Goal: Check status: Check status

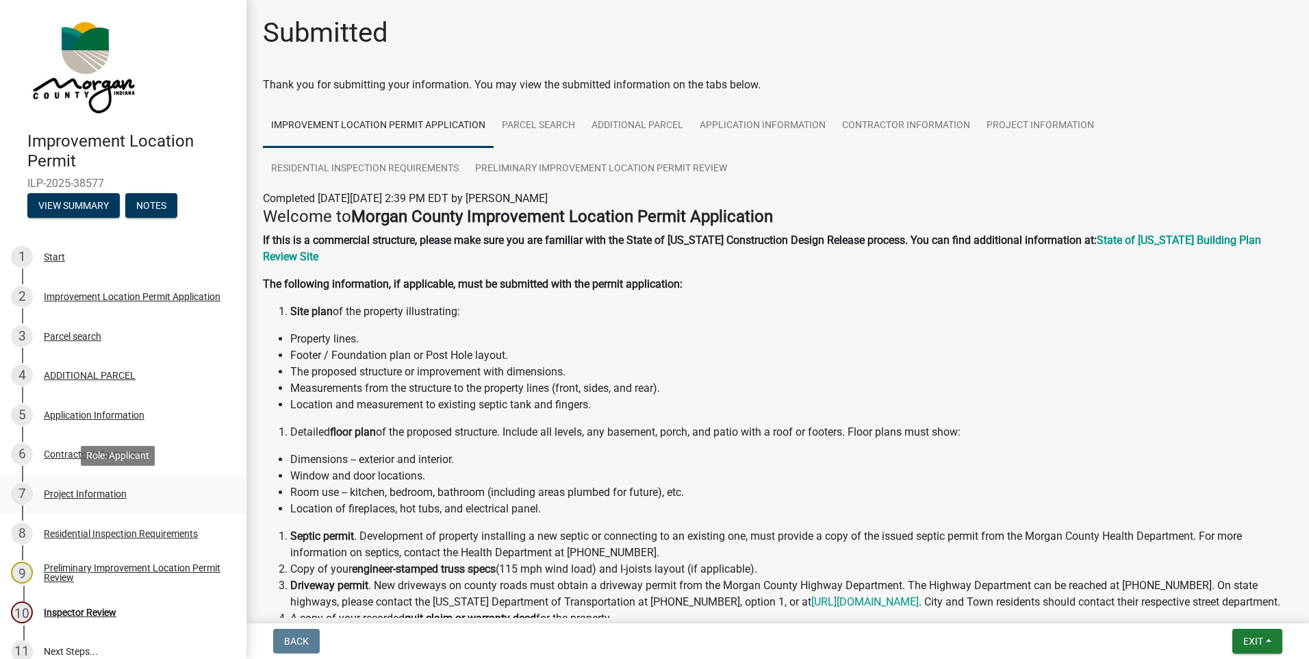
click at [112, 494] on div "Project Information" at bounding box center [85, 494] width 83 height 10
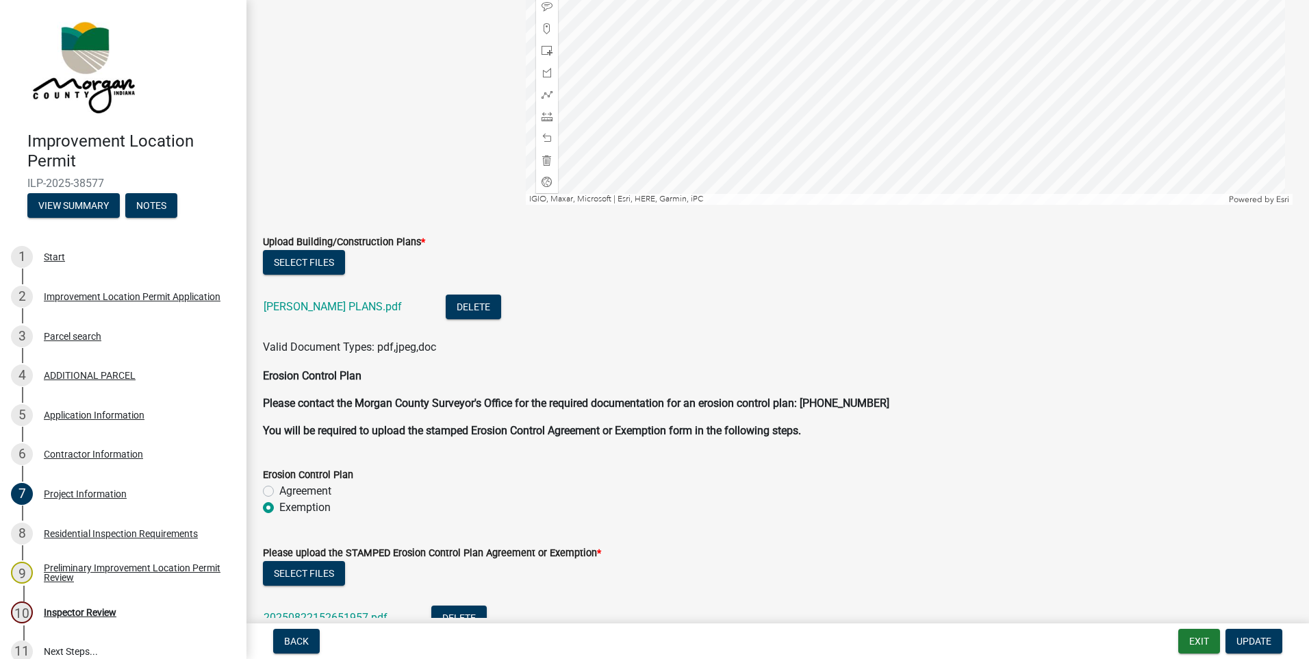
scroll to position [3066, 0]
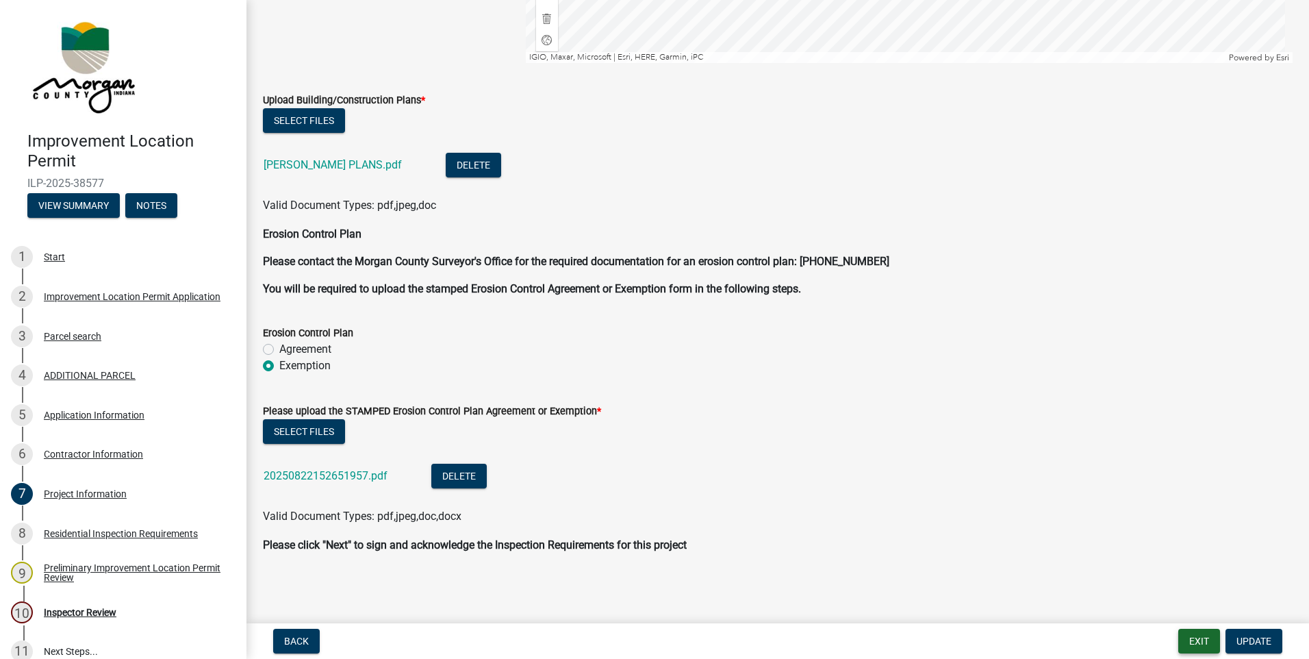
click at [1190, 636] on button "Exit" at bounding box center [1200, 641] width 42 height 25
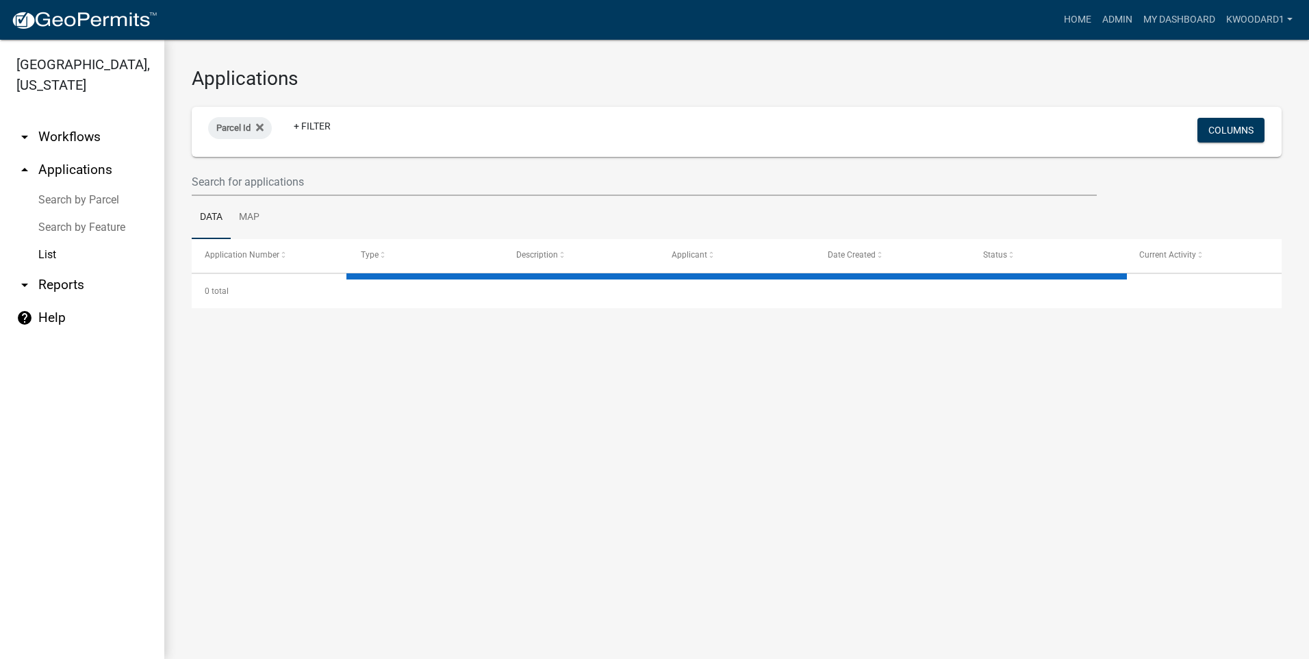
select select "3: 100"
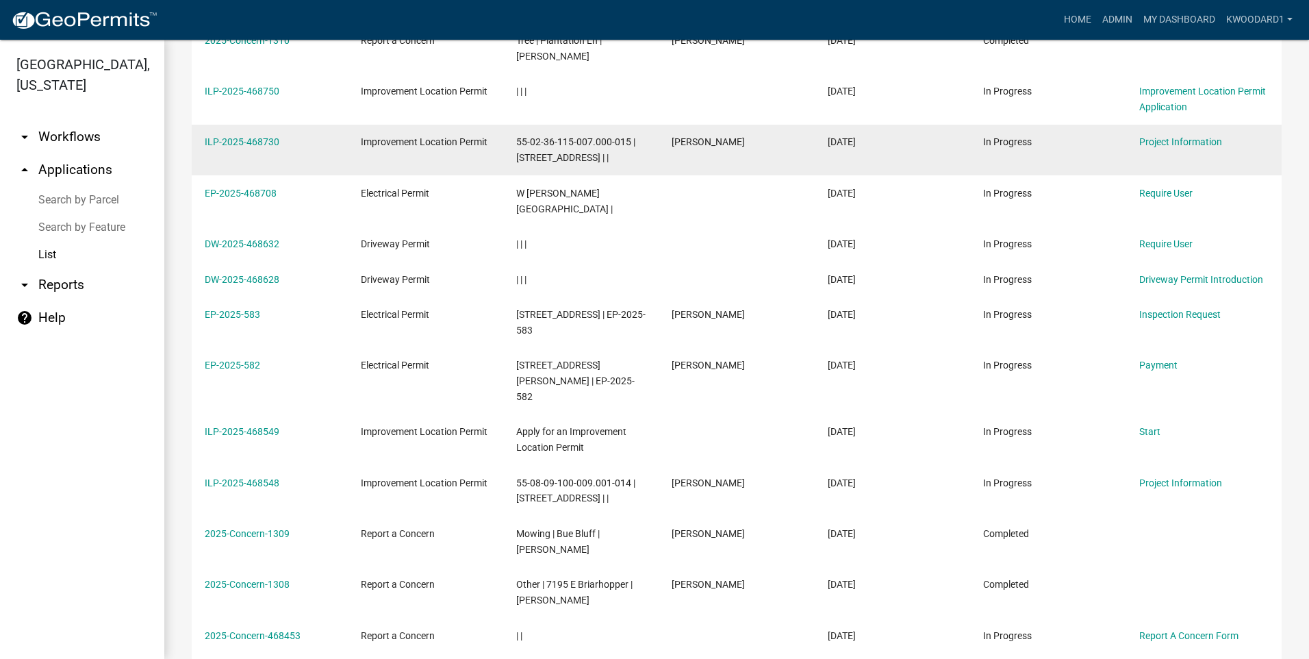
scroll to position [353, 0]
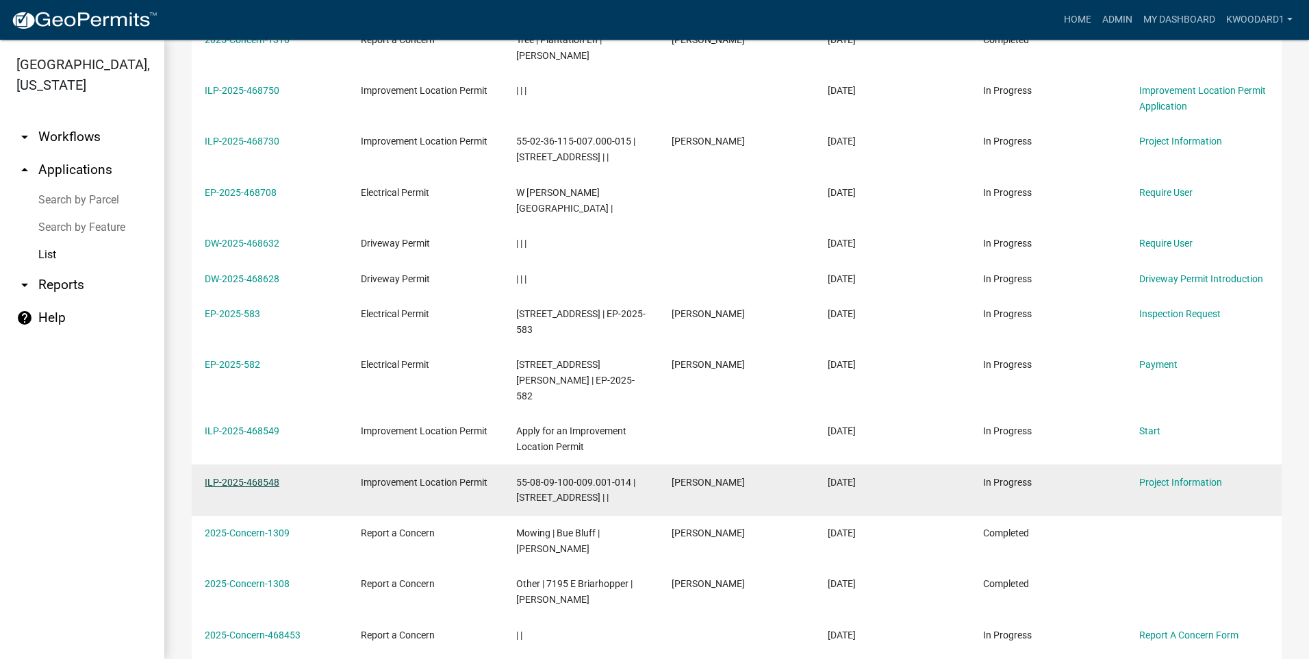
click at [242, 477] on link "ILP-2025-468548" at bounding box center [242, 482] width 75 height 11
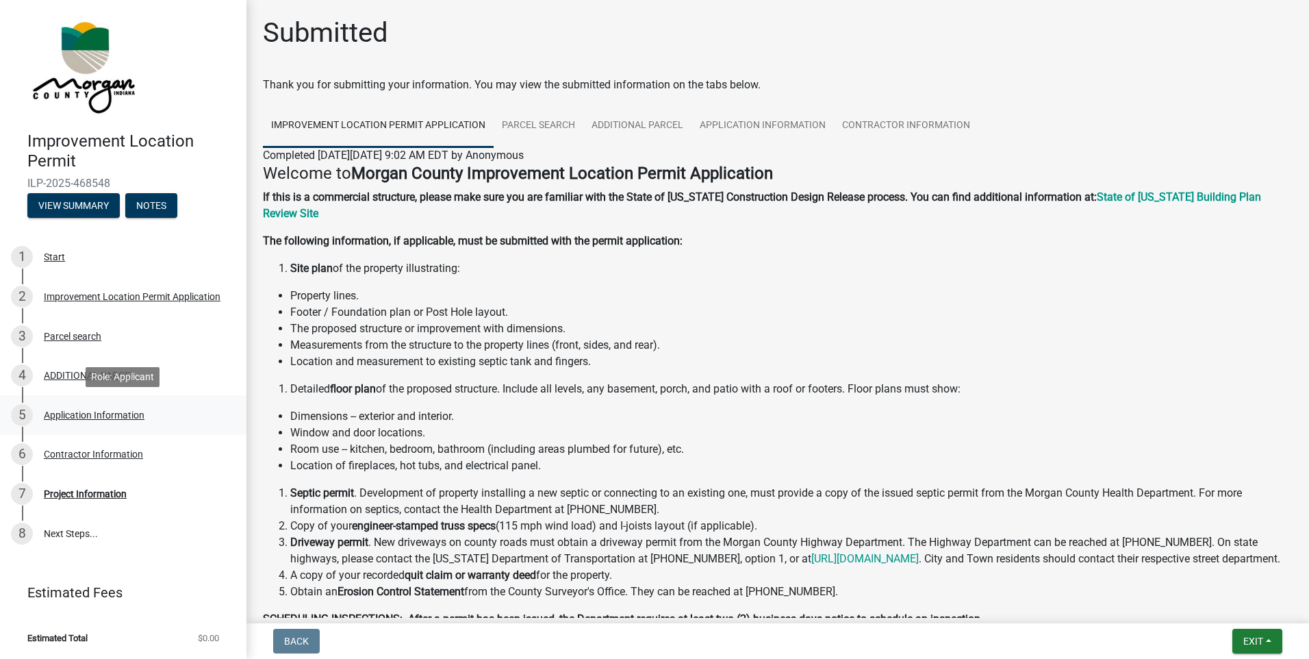
click at [89, 415] on div "Application Information" at bounding box center [94, 415] width 101 height 10
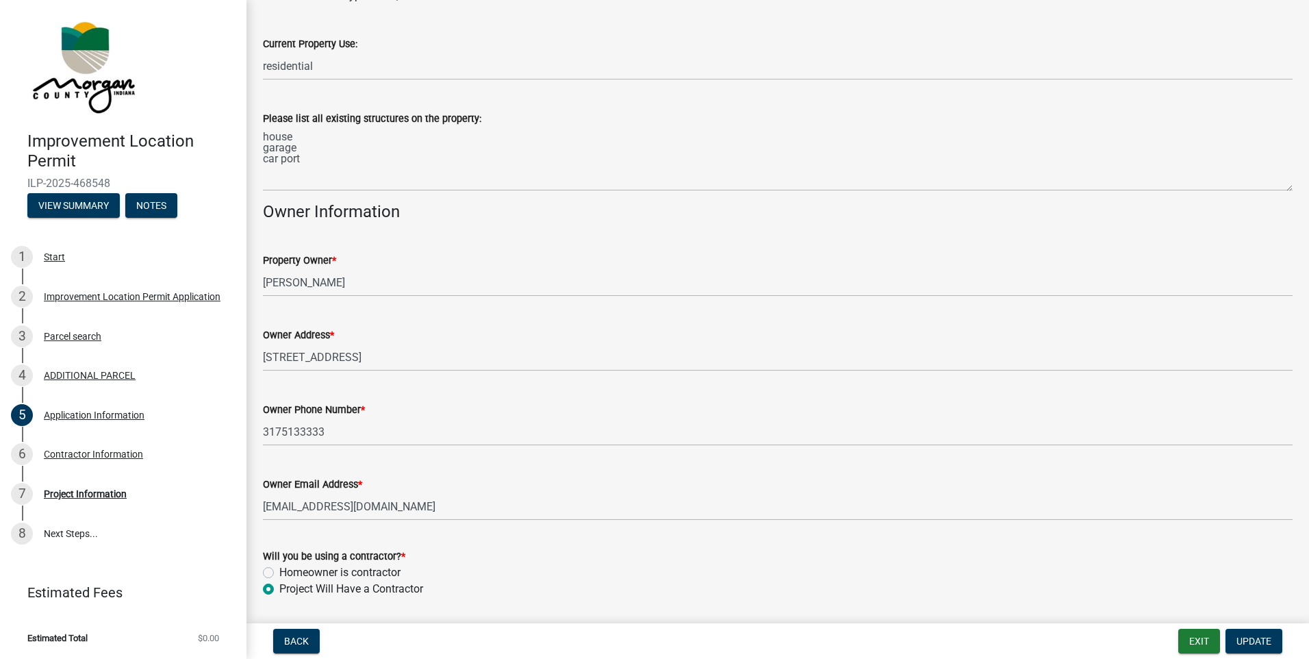
scroll to position [479, 0]
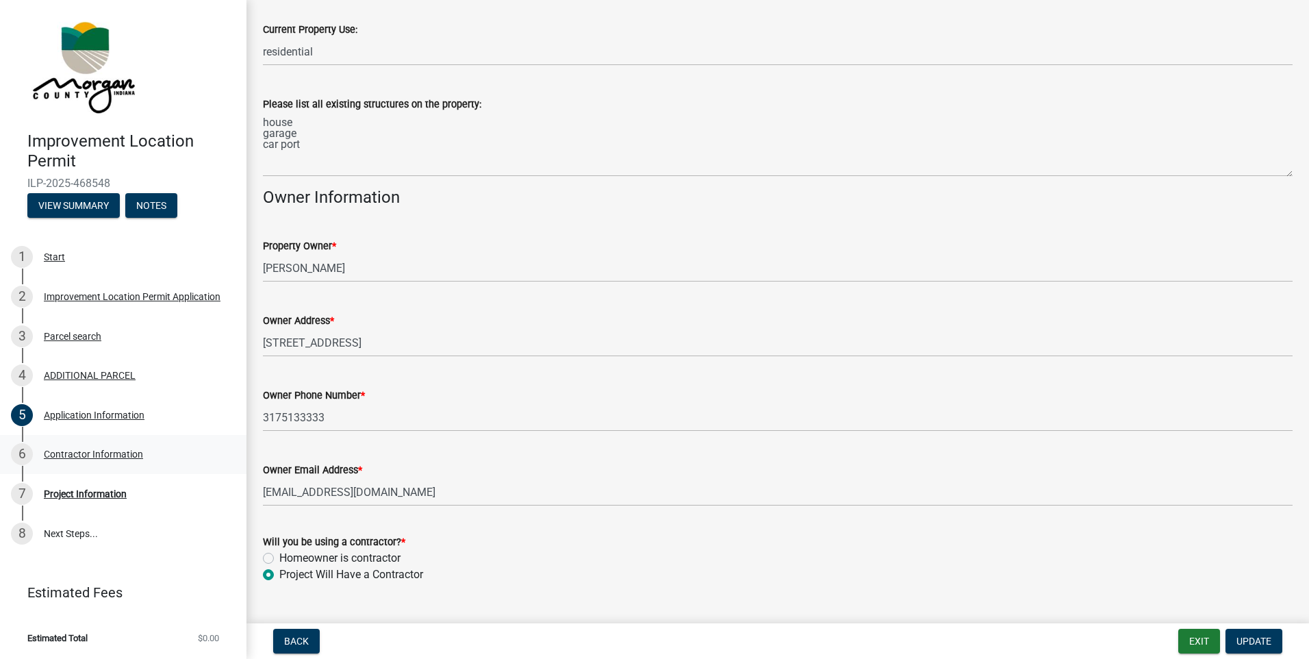
click at [92, 451] on div "Contractor Information" at bounding box center [93, 454] width 99 height 10
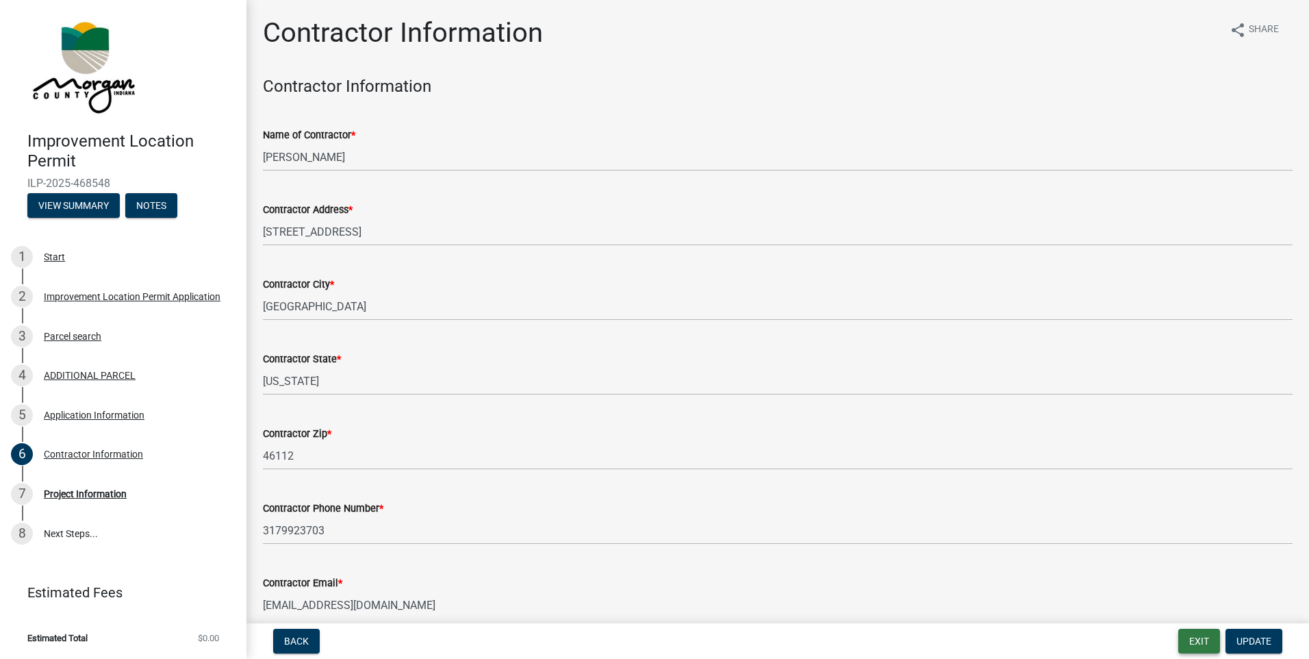
click at [1207, 643] on button "Exit" at bounding box center [1200, 641] width 42 height 25
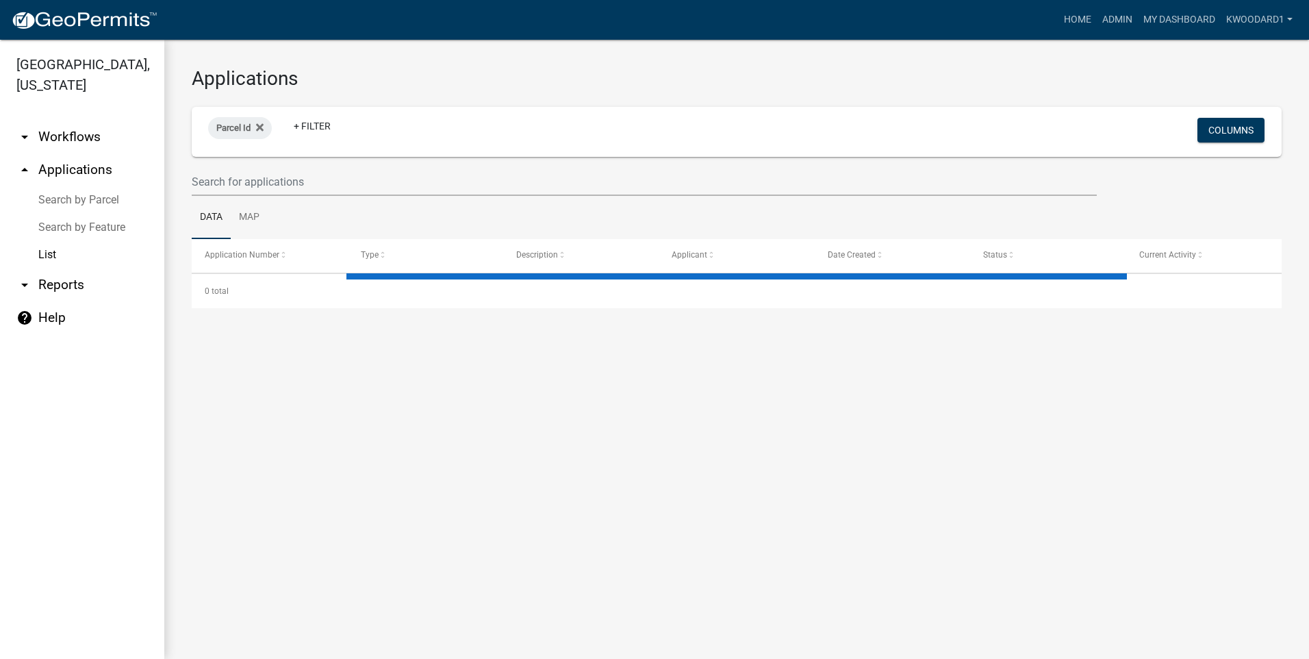
select select "3: 100"
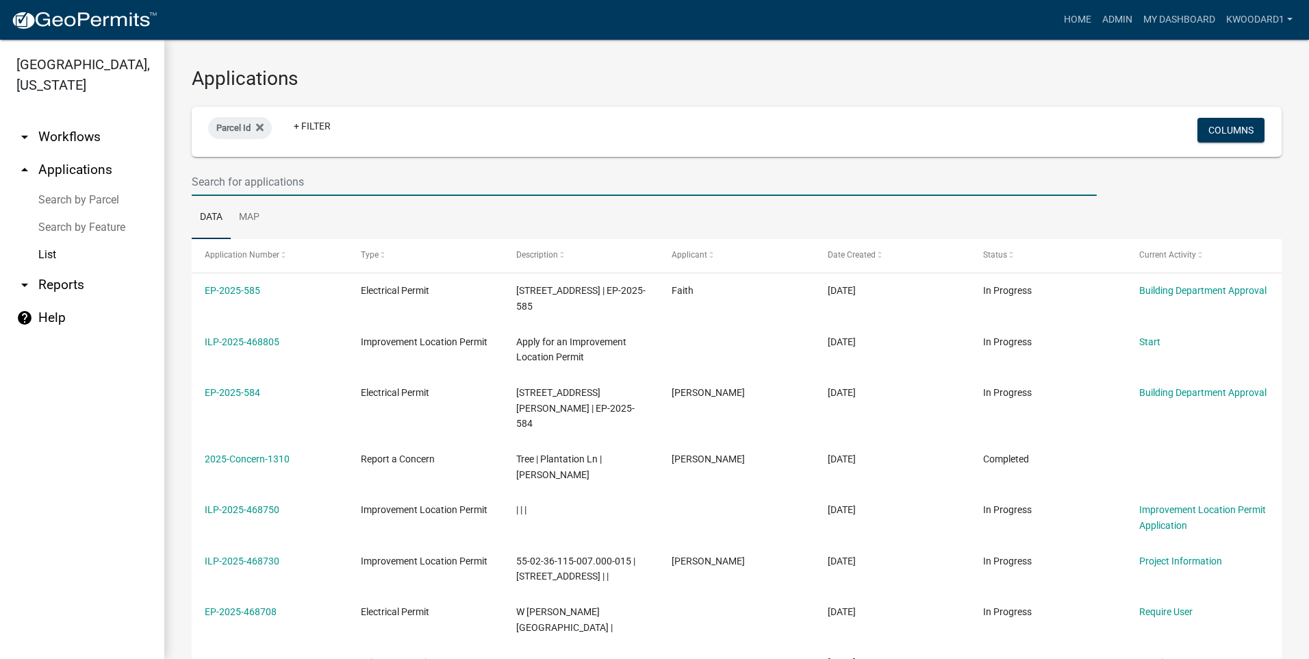
click at [301, 187] on input "text" at bounding box center [644, 182] width 905 height 28
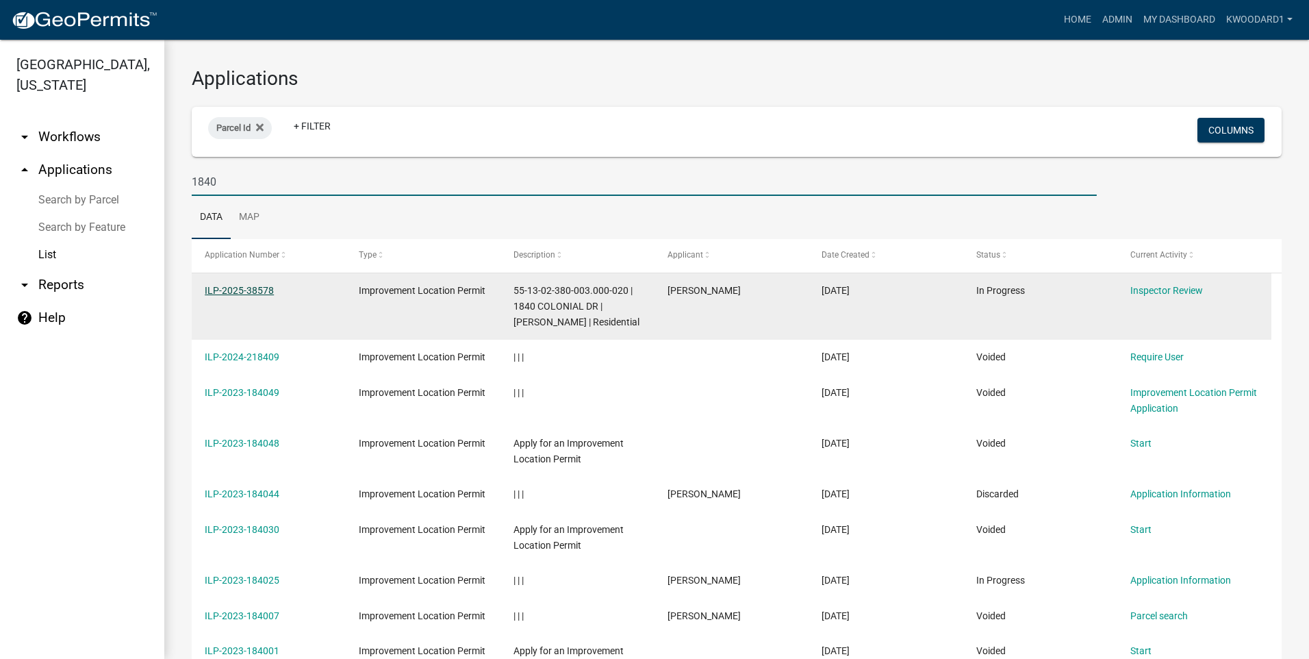
type input "1840"
click at [244, 285] on link "ILP-2025-38578" at bounding box center [239, 290] width 69 height 11
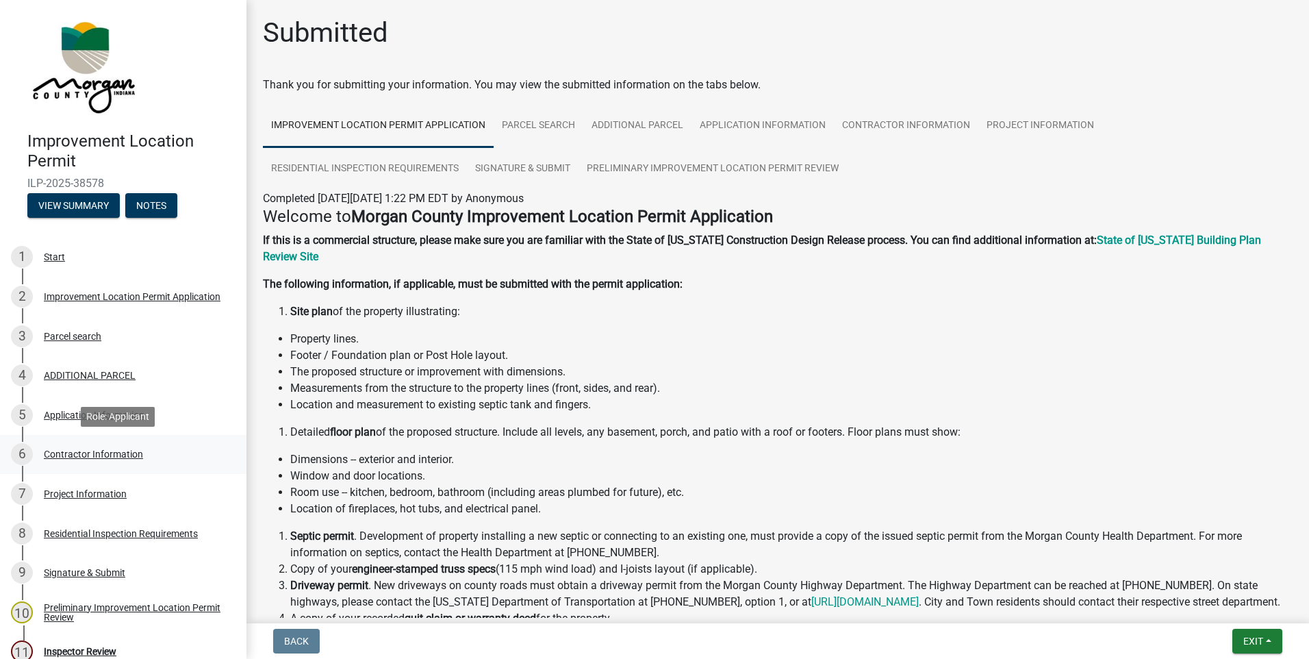
click at [75, 453] on div "Contractor Information" at bounding box center [93, 454] width 99 height 10
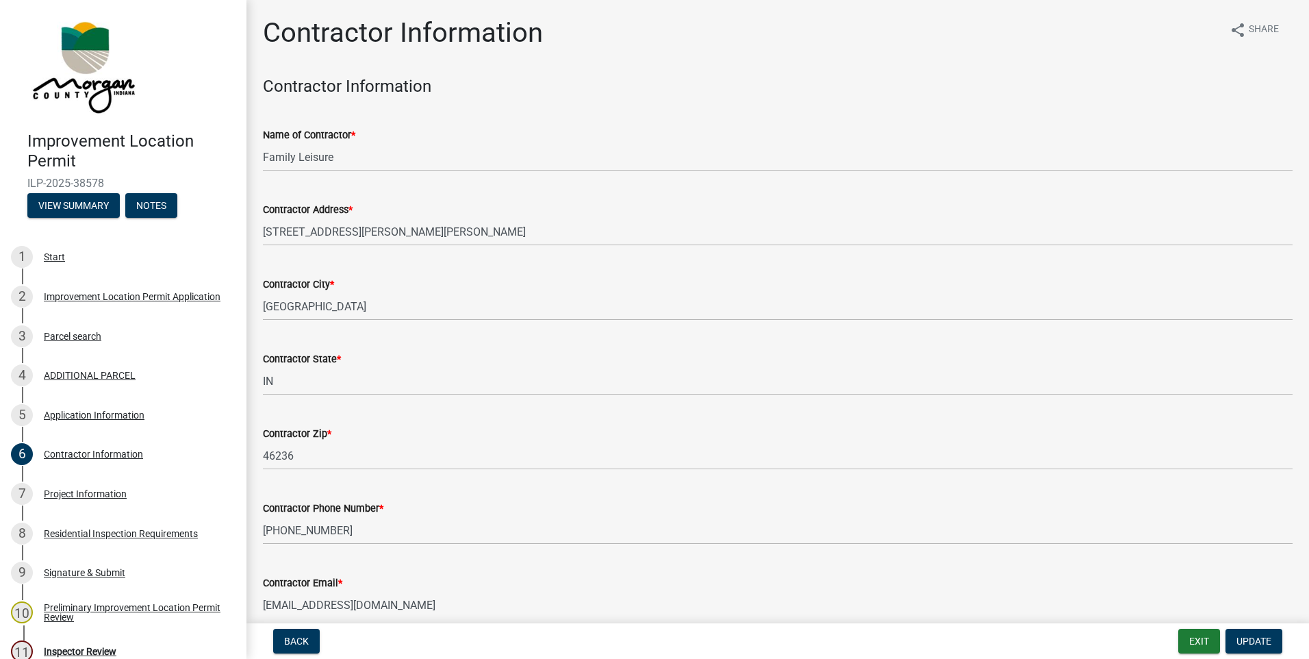
scroll to position [66, 0]
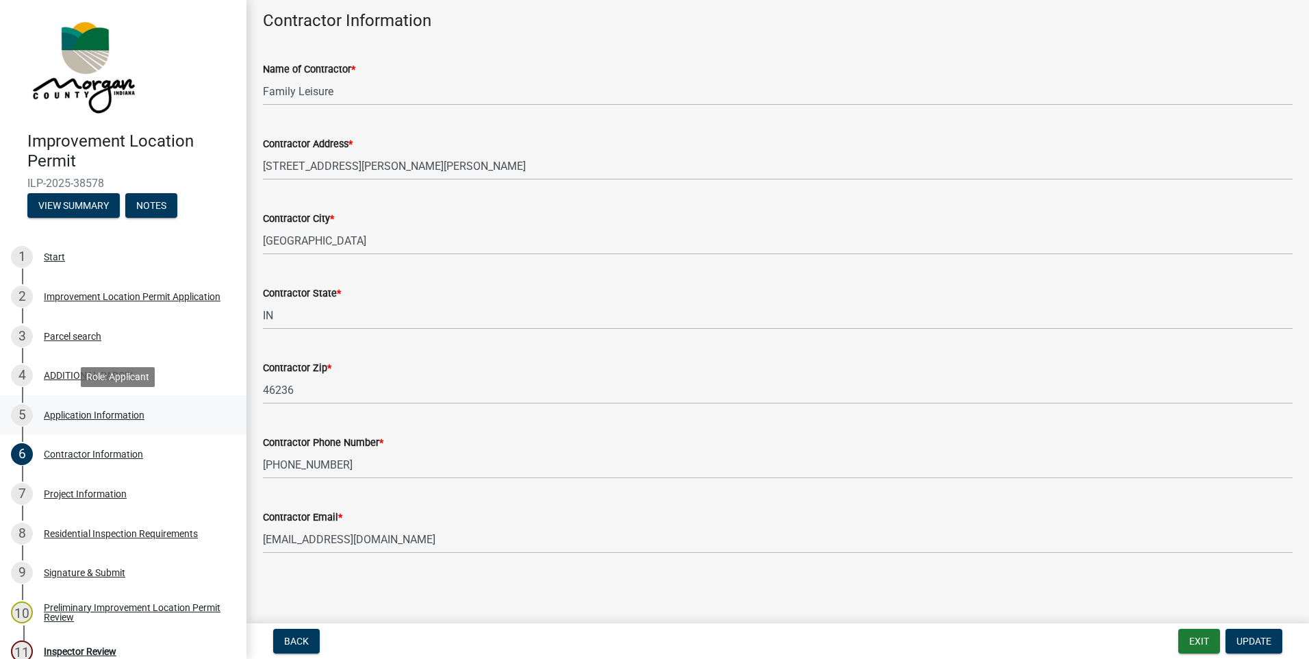
click at [137, 417] on div "Application Information" at bounding box center [94, 415] width 101 height 10
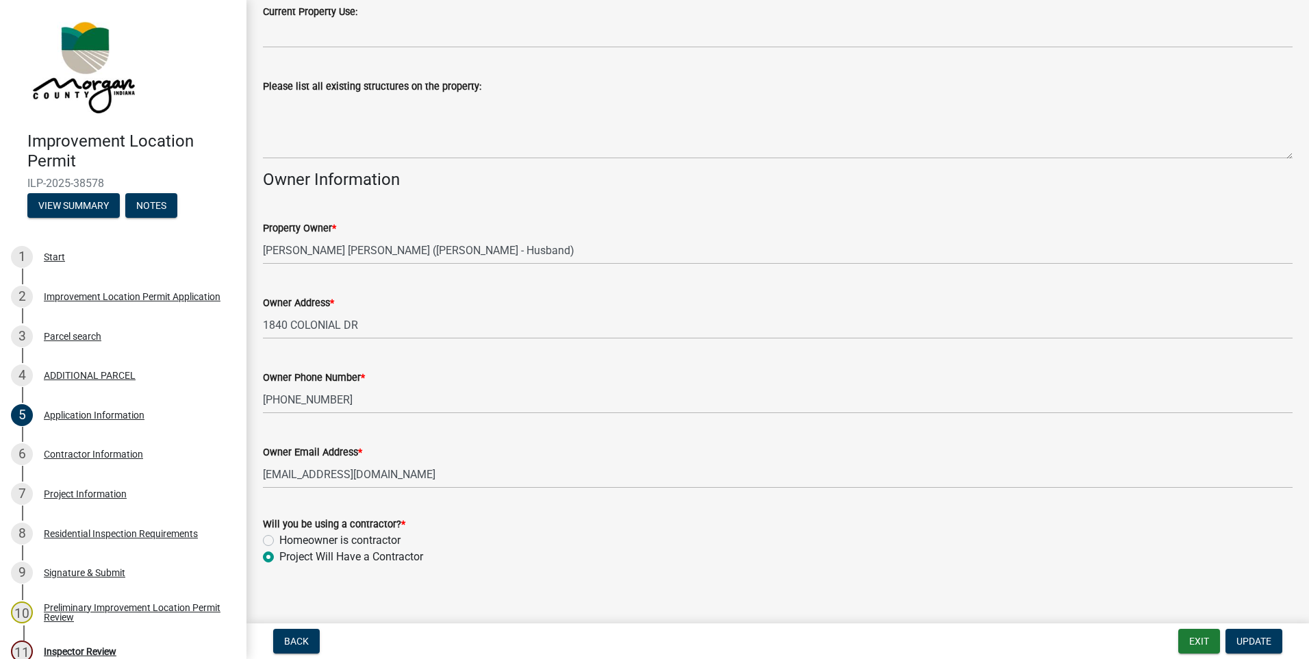
scroll to position [510, 0]
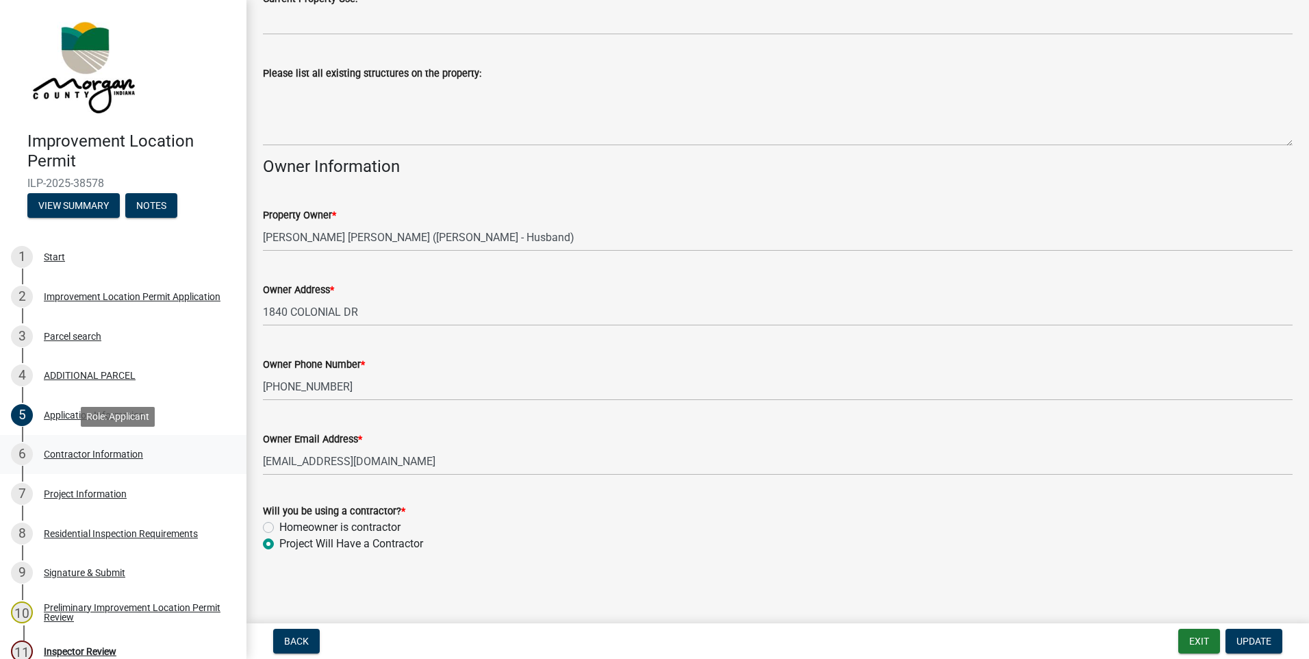
click at [103, 456] on div "Contractor Information" at bounding box center [93, 454] width 99 height 10
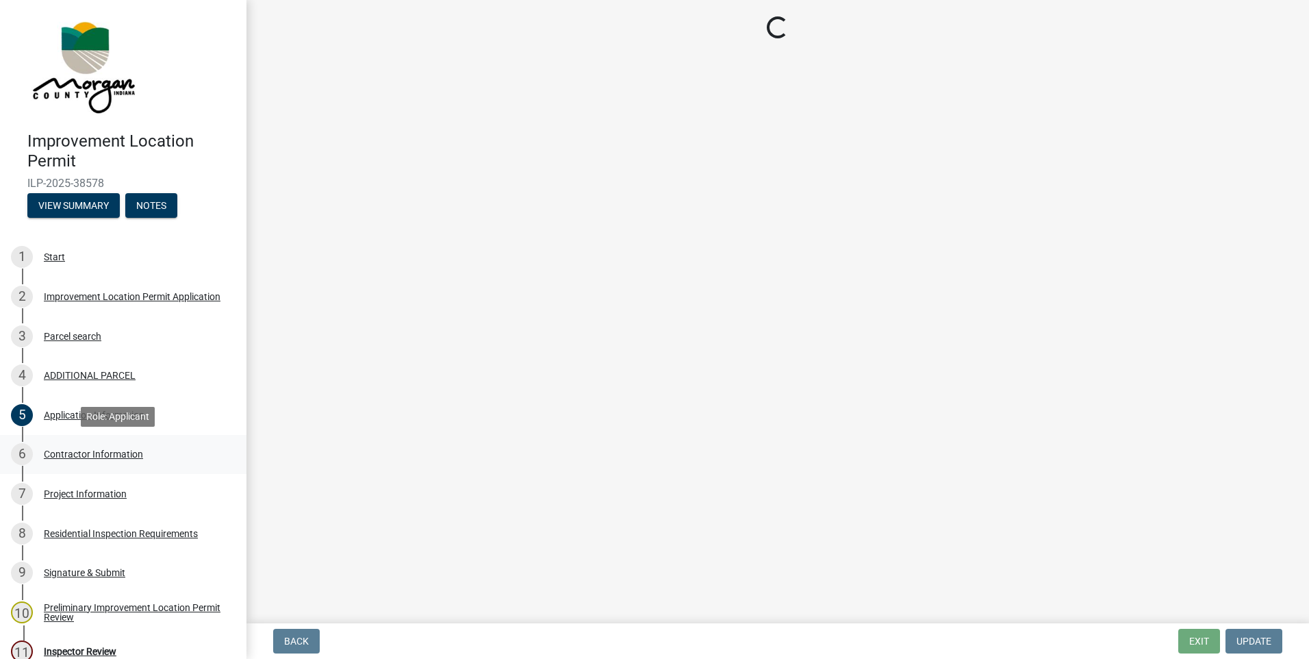
scroll to position [0, 0]
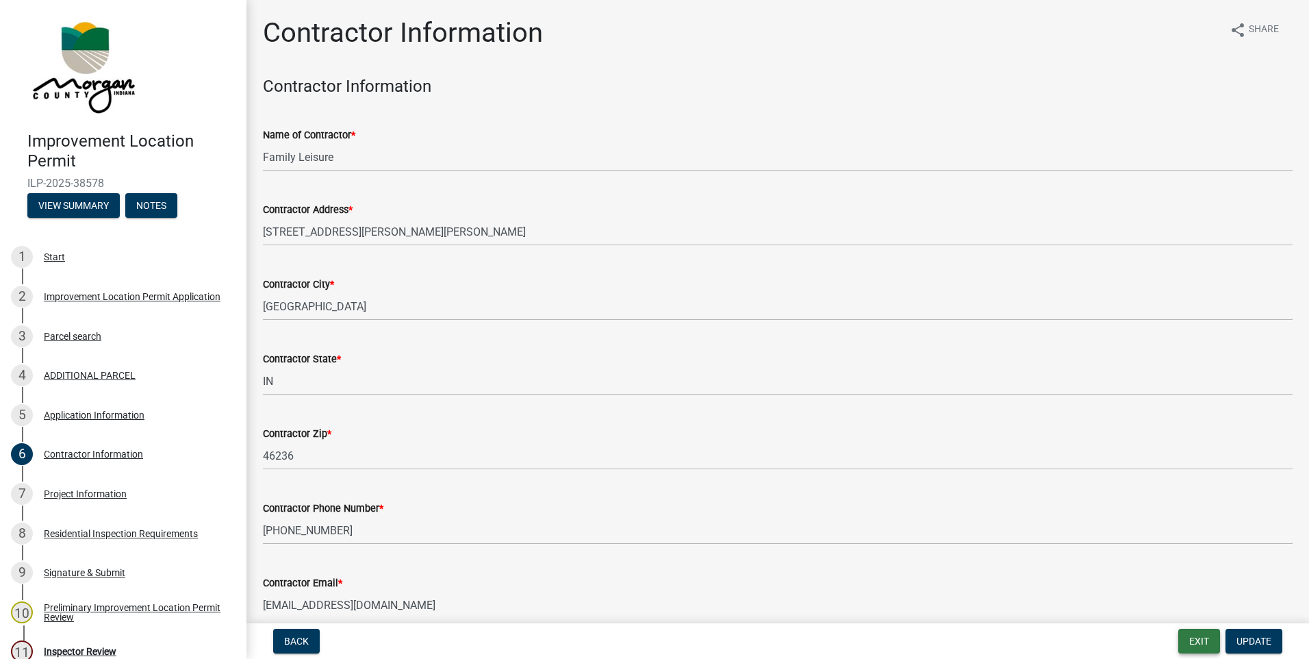
click at [1194, 643] on button "Exit" at bounding box center [1200, 641] width 42 height 25
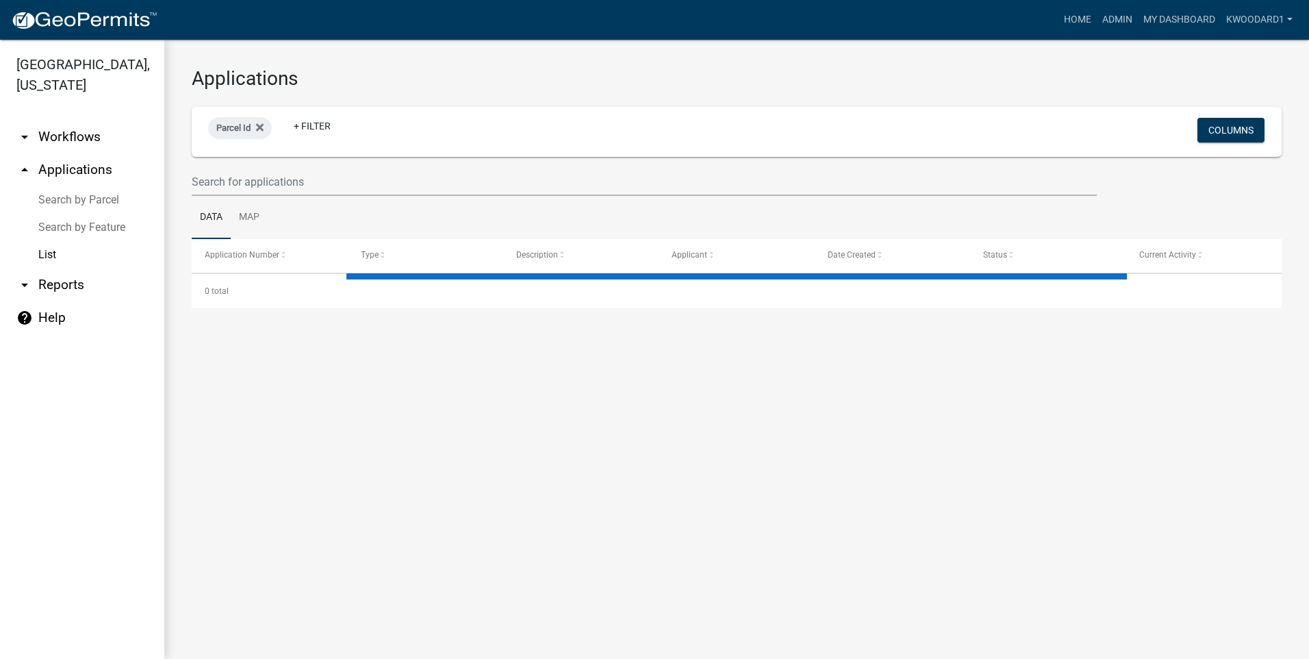
select select "3: 100"
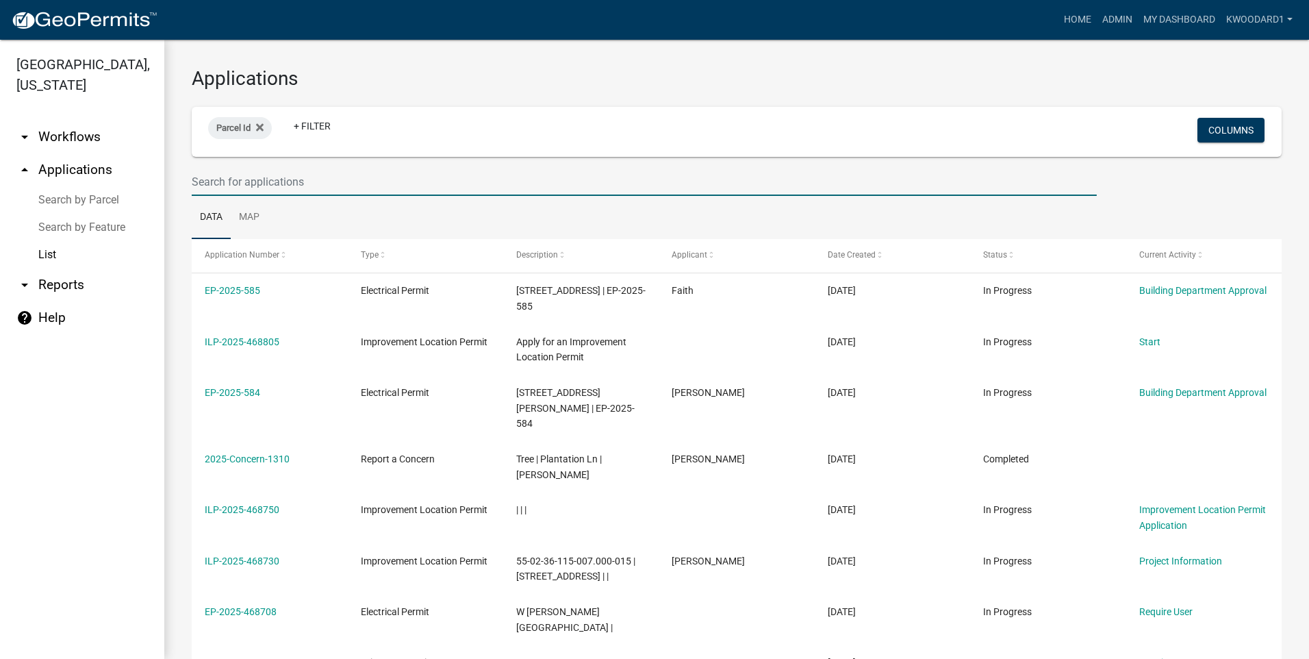
click at [227, 181] on input "text" at bounding box center [644, 182] width 905 height 28
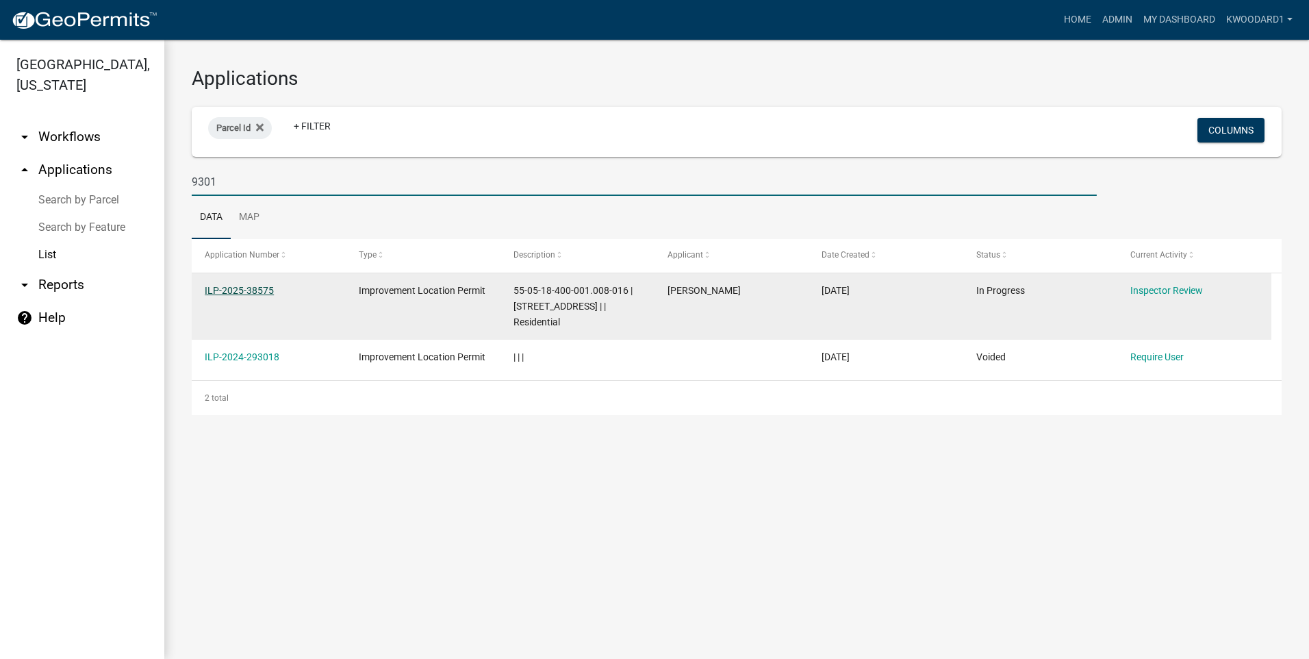
type input "9301"
click at [218, 285] on link "ILP-2025-38575" at bounding box center [239, 290] width 69 height 11
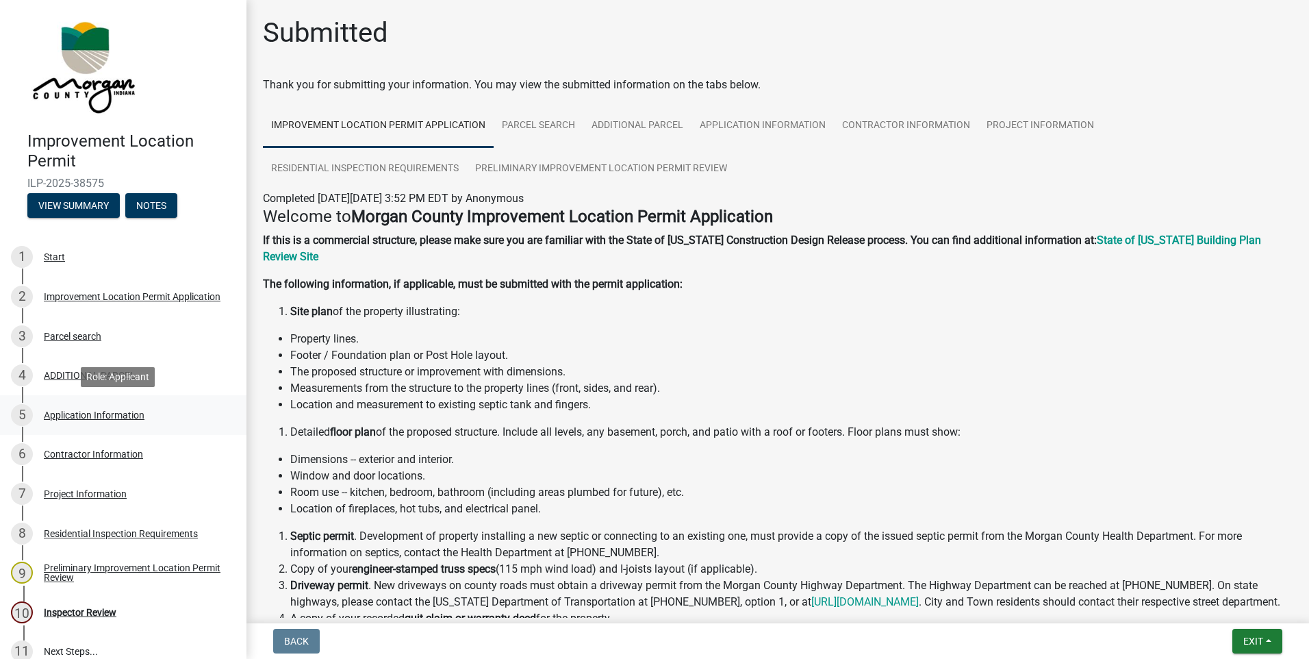
click at [55, 412] on div "Application Information" at bounding box center [94, 415] width 101 height 10
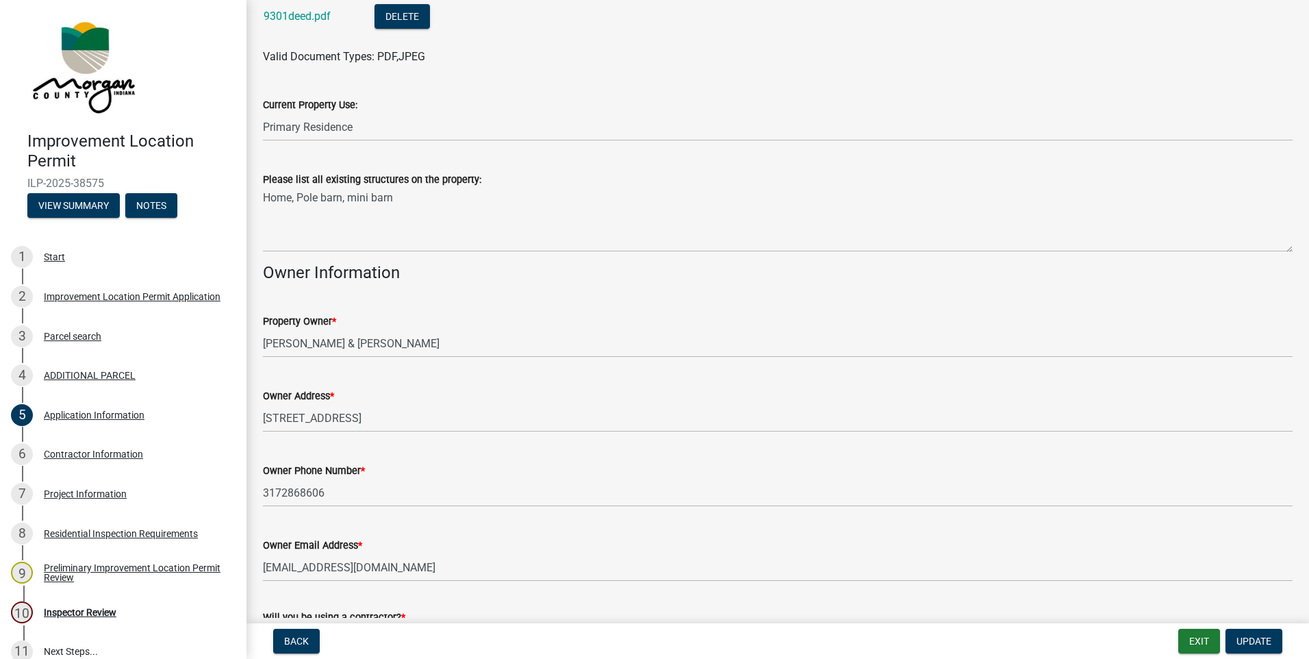
scroll to position [479, 0]
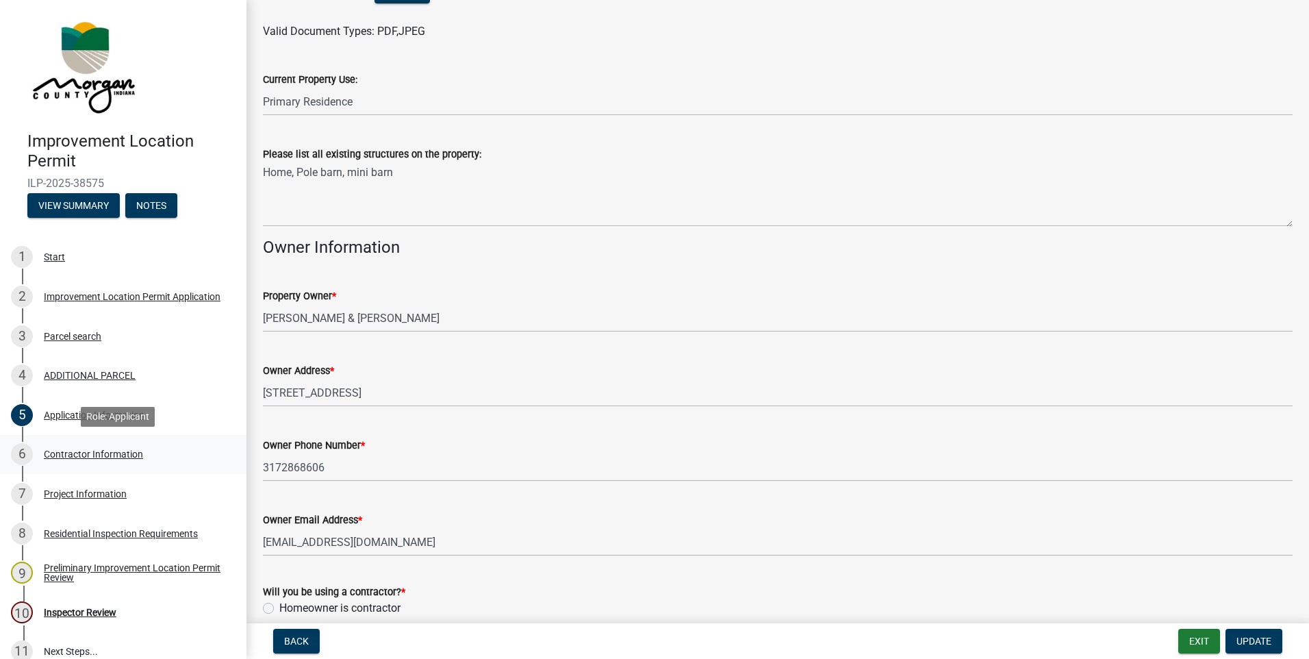
click at [84, 450] on div "Contractor Information" at bounding box center [93, 454] width 99 height 10
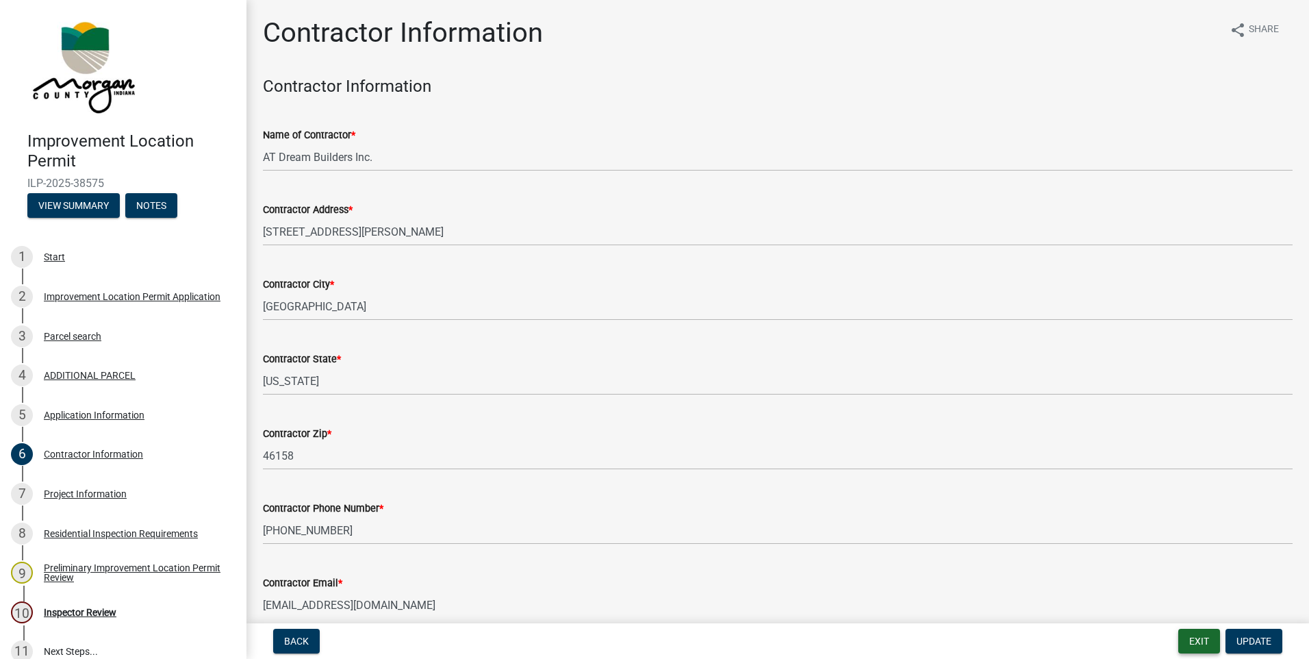
click at [1209, 640] on button "Exit" at bounding box center [1200, 641] width 42 height 25
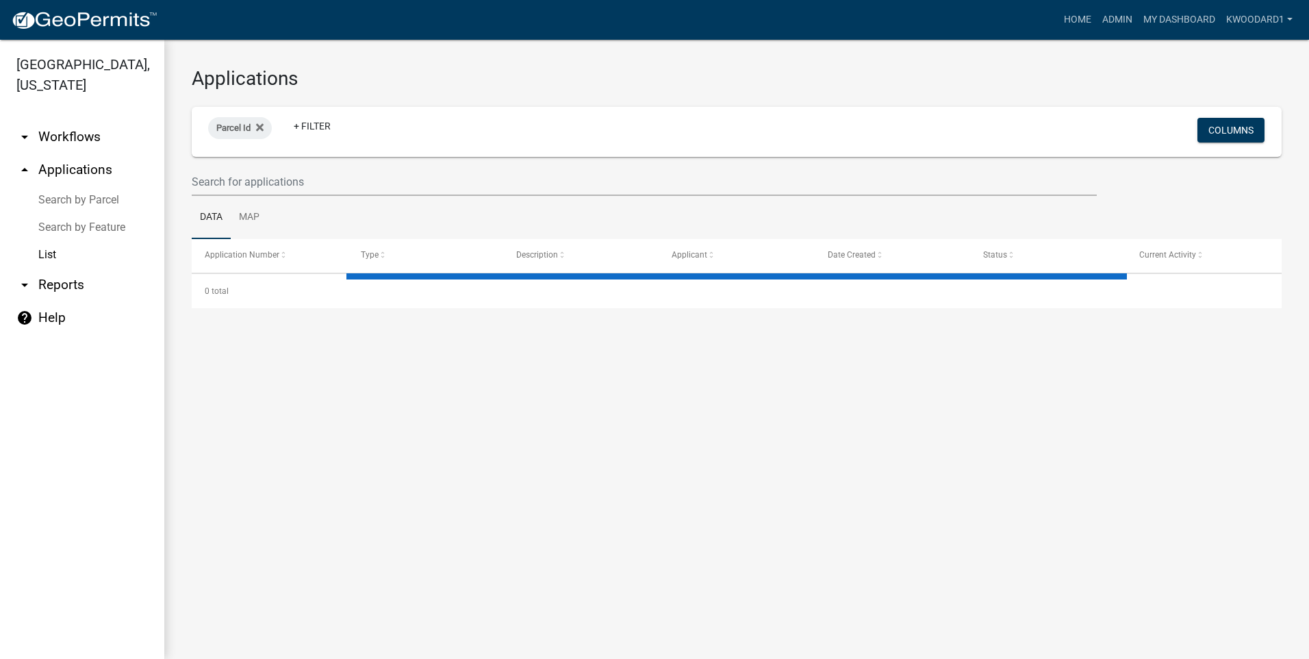
select select "3: 100"
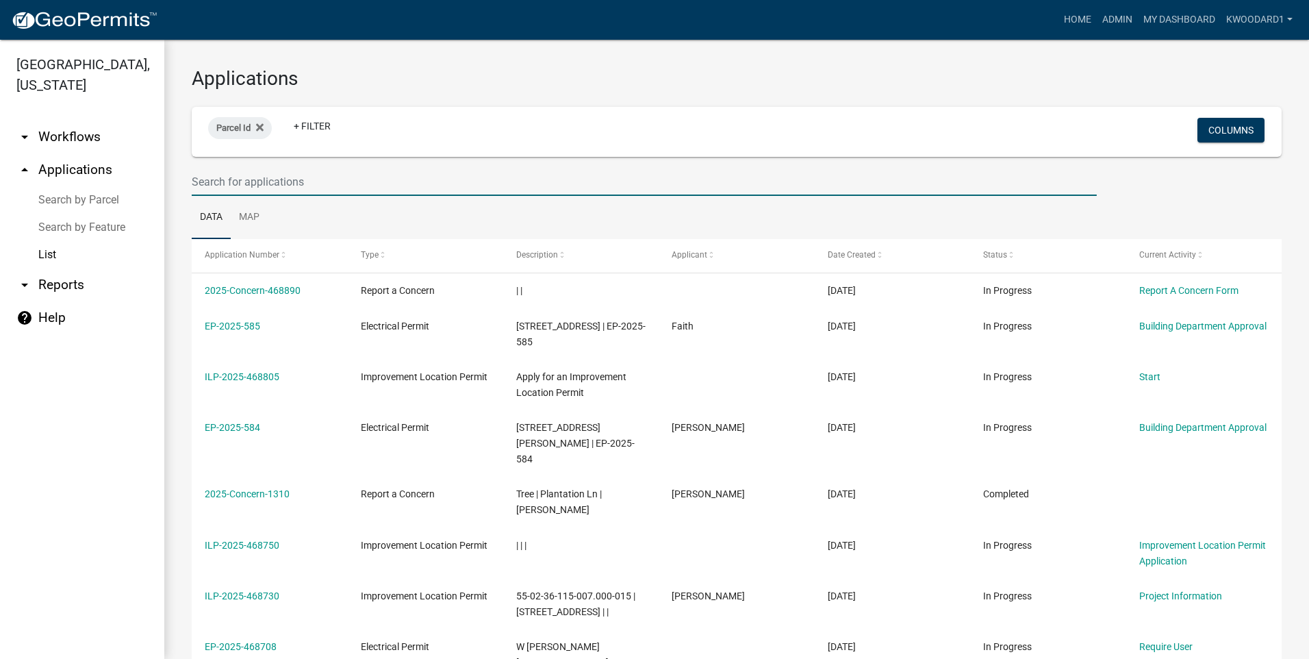
click at [194, 182] on input "text" at bounding box center [644, 182] width 905 height 28
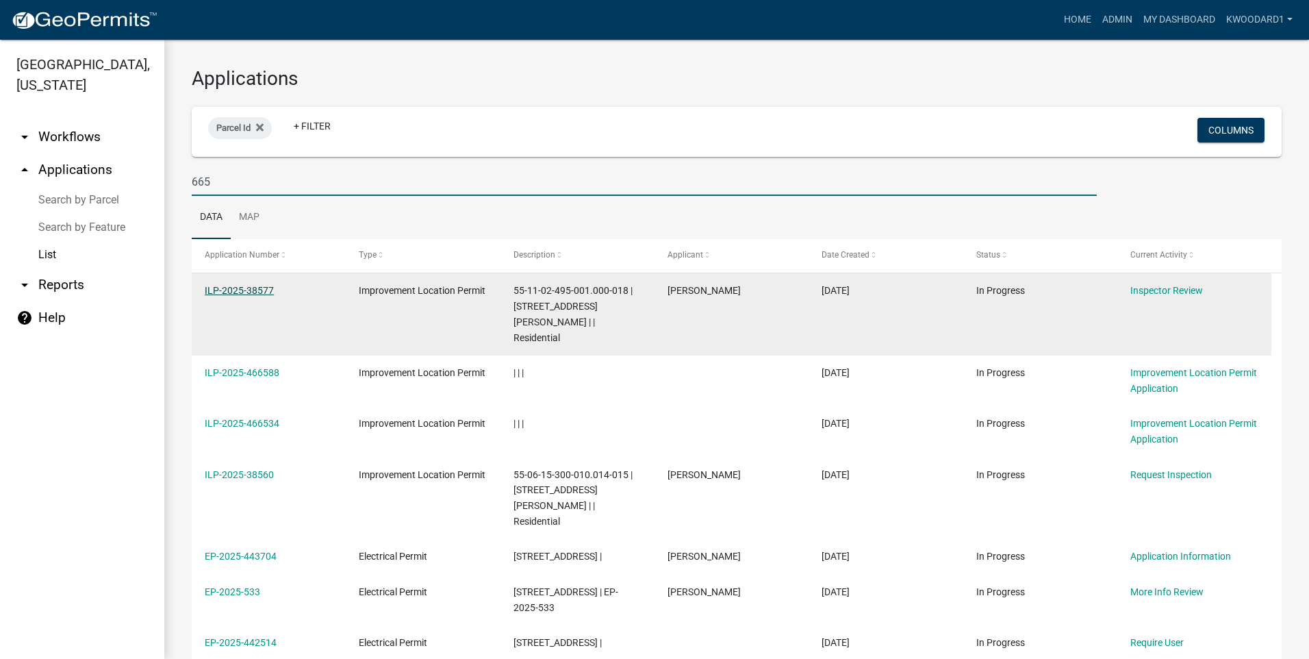
type input "665"
click at [220, 294] on link "ILP-2025-38577" at bounding box center [239, 290] width 69 height 11
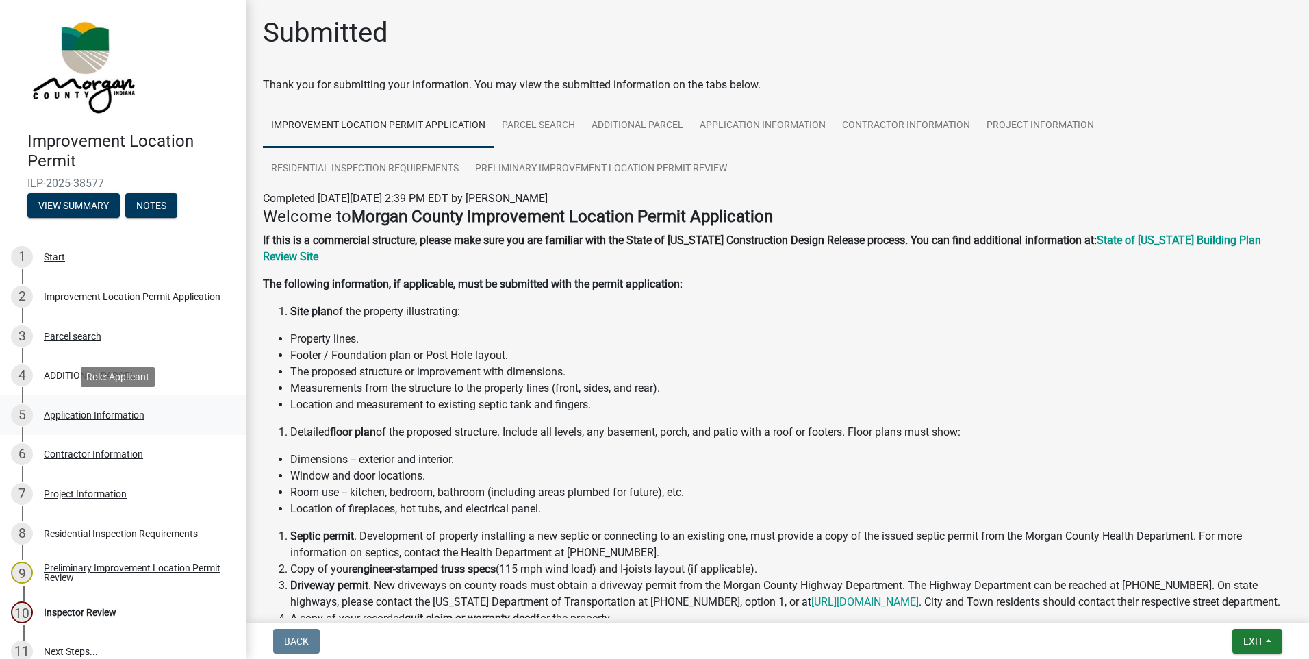
click at [54, 414] on div "Application Information" at bounding box center [94, 415] width 101 height 10
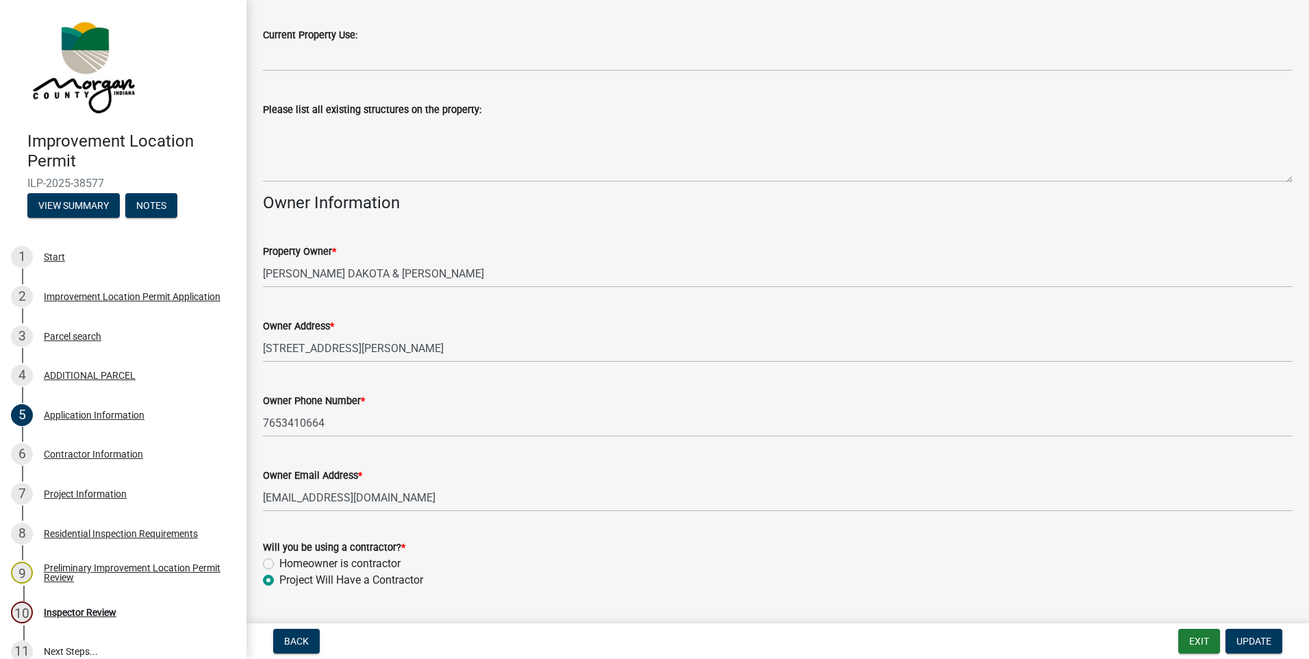
scroll to position [479, 0]
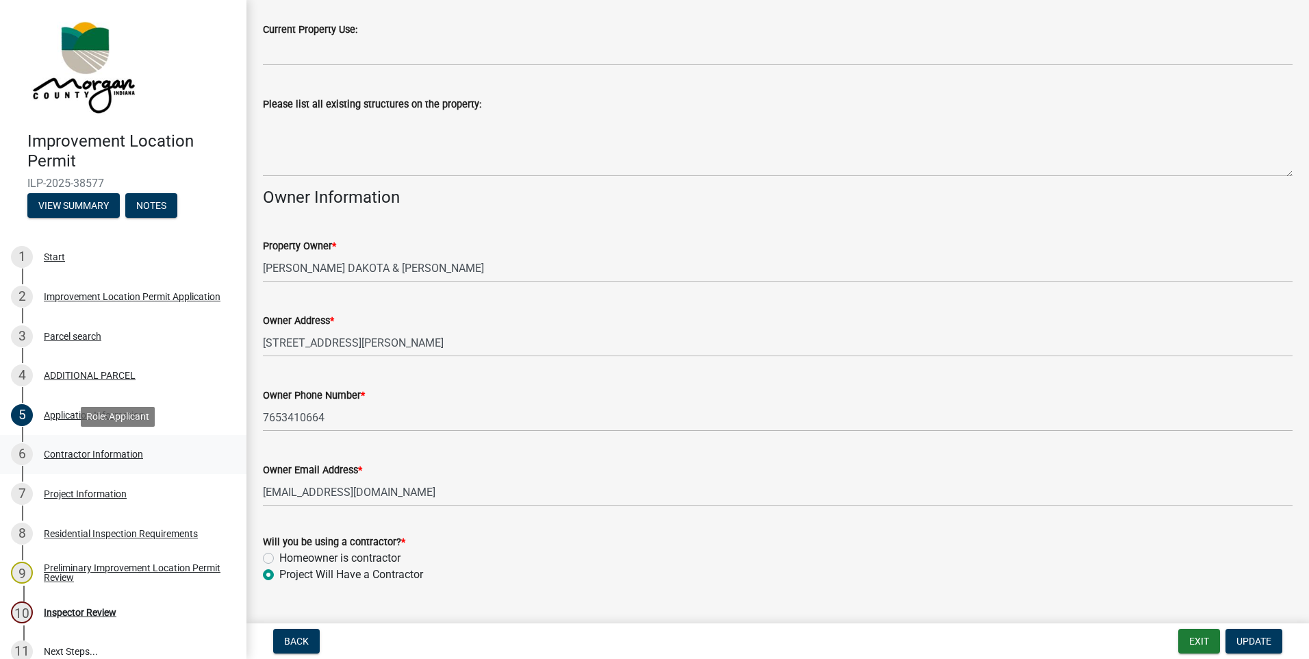
click at [112, 449] on div "Contractor Information" at bounding box center [93, 454] width 99 height 10
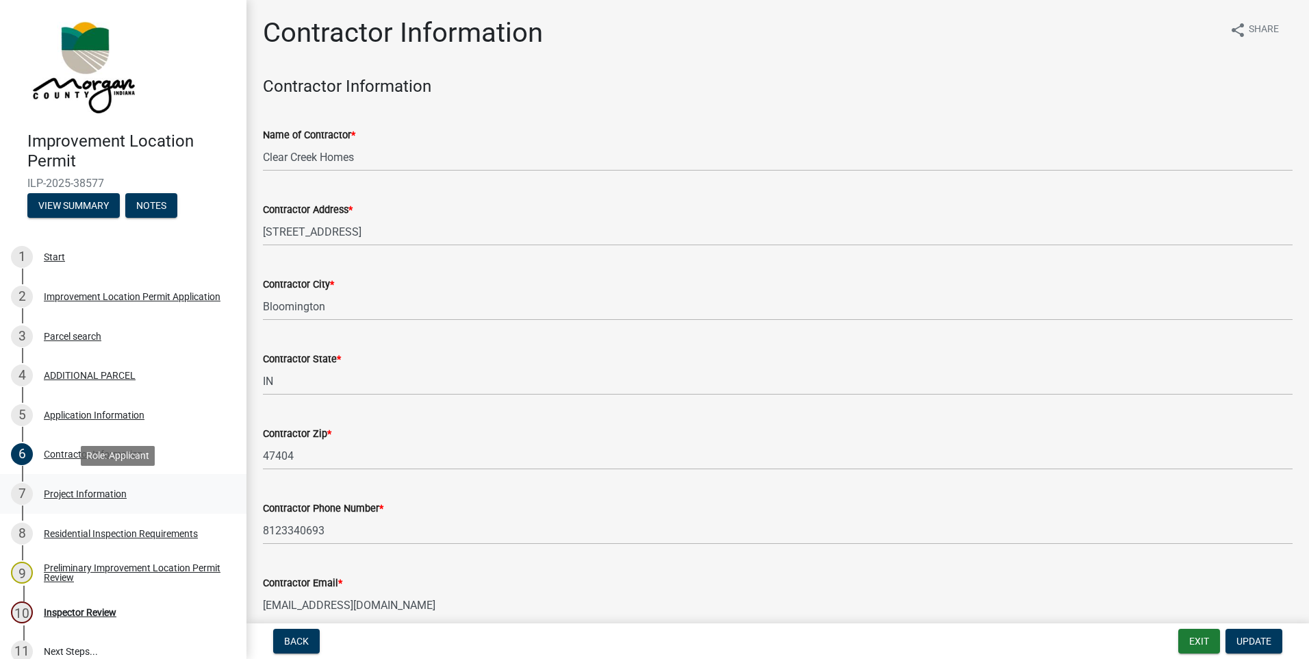
click at [73, 495] on div "Project Information" at bounding box center [85, 494] width 83 height 10
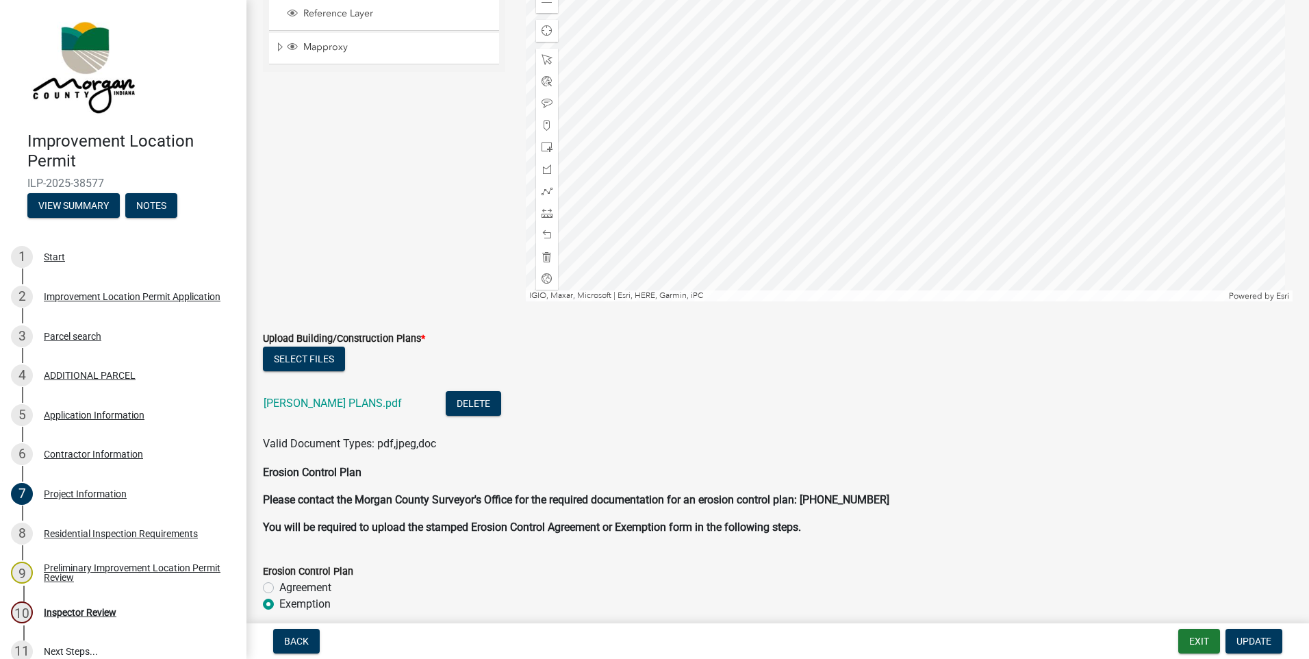
scroll to position [2876, 0]
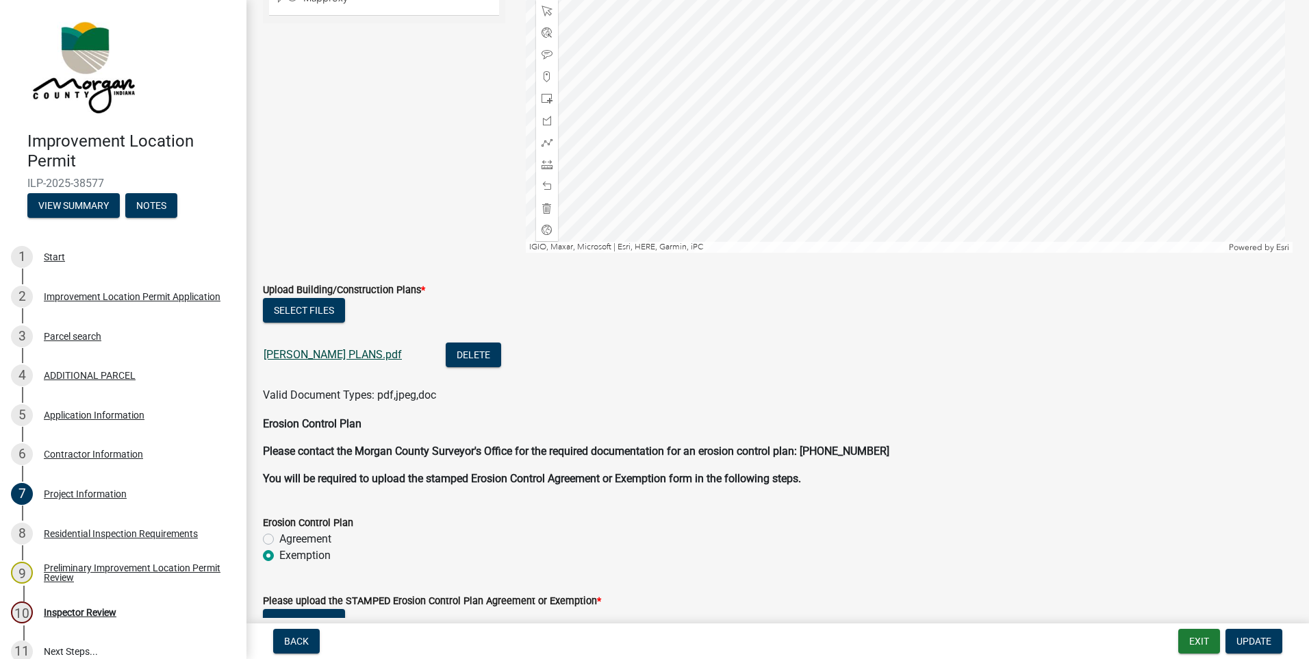
click at [328, 358] on link "[PERSON_NAME] PLANS.pdf" at bounding box center [333, 354] width 138 height 13
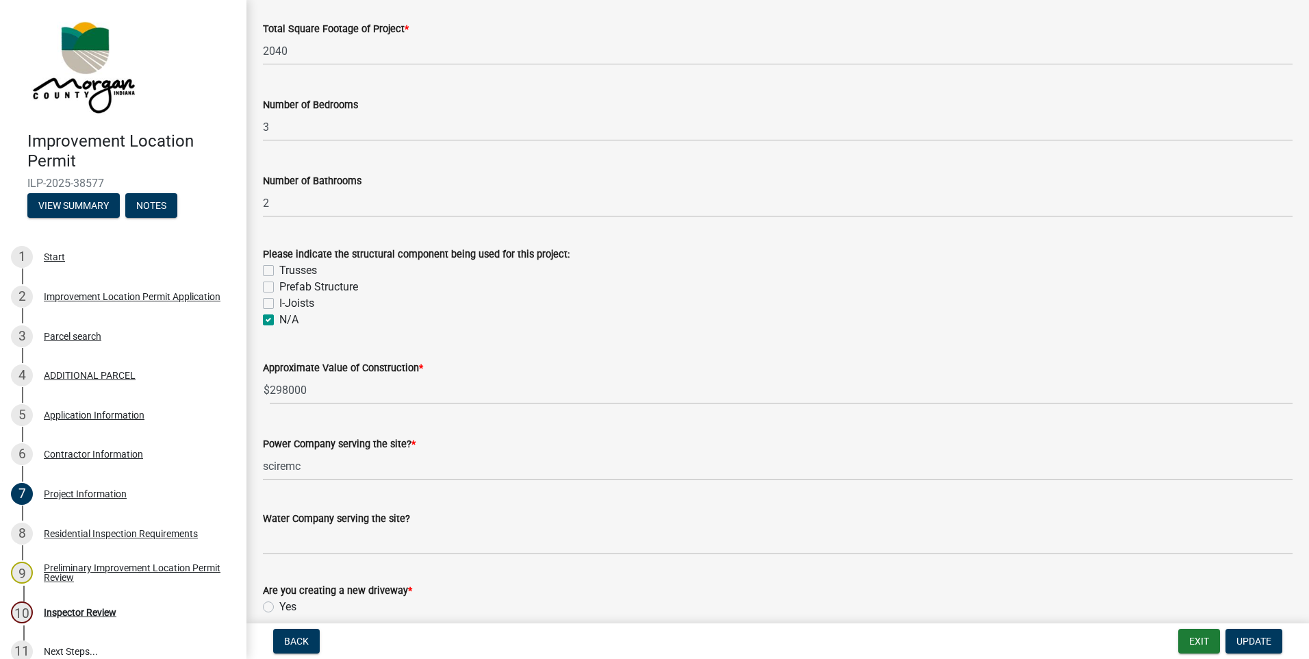
scroll to position [1080, 0]
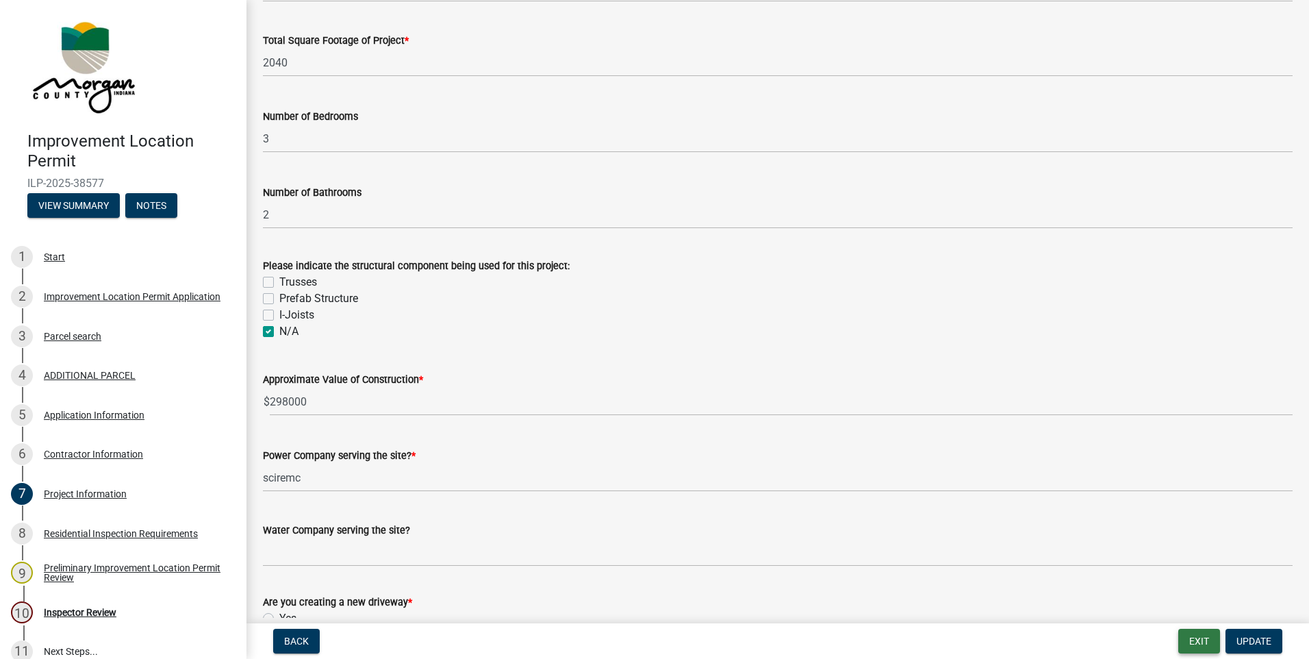
click at [1198, 642] on button "Exit" at bounding box center [1200, 641] width 42 height 25
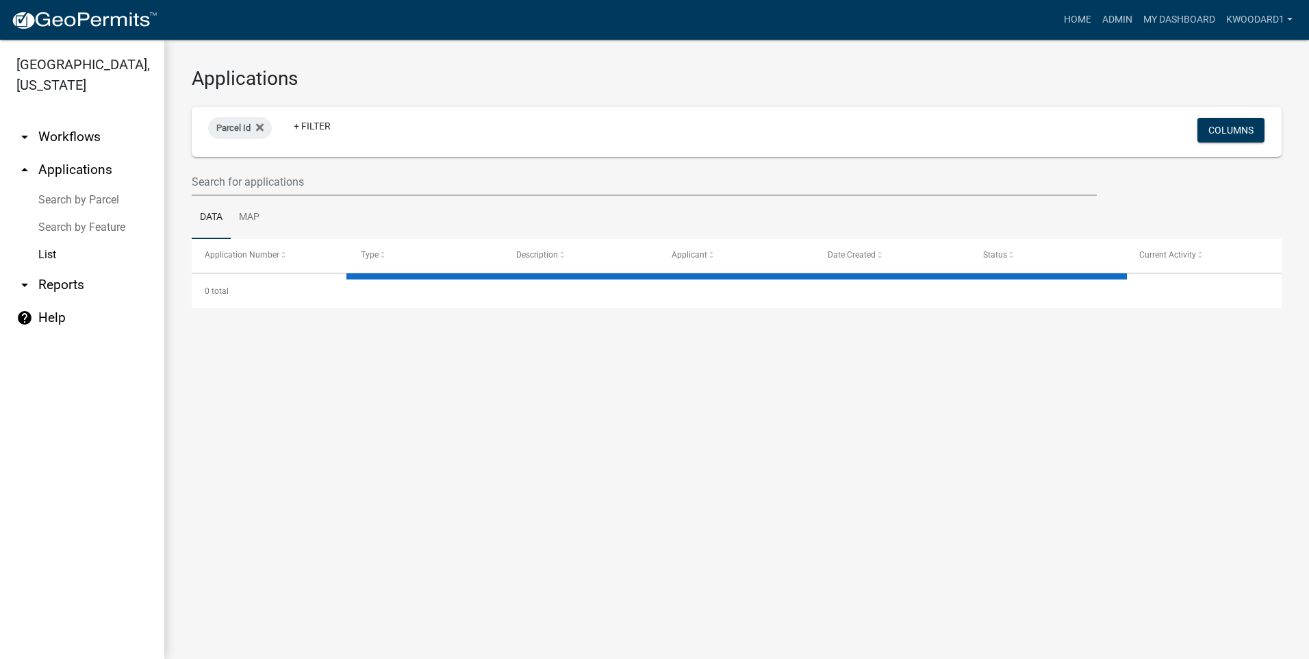
select select "3: 100"
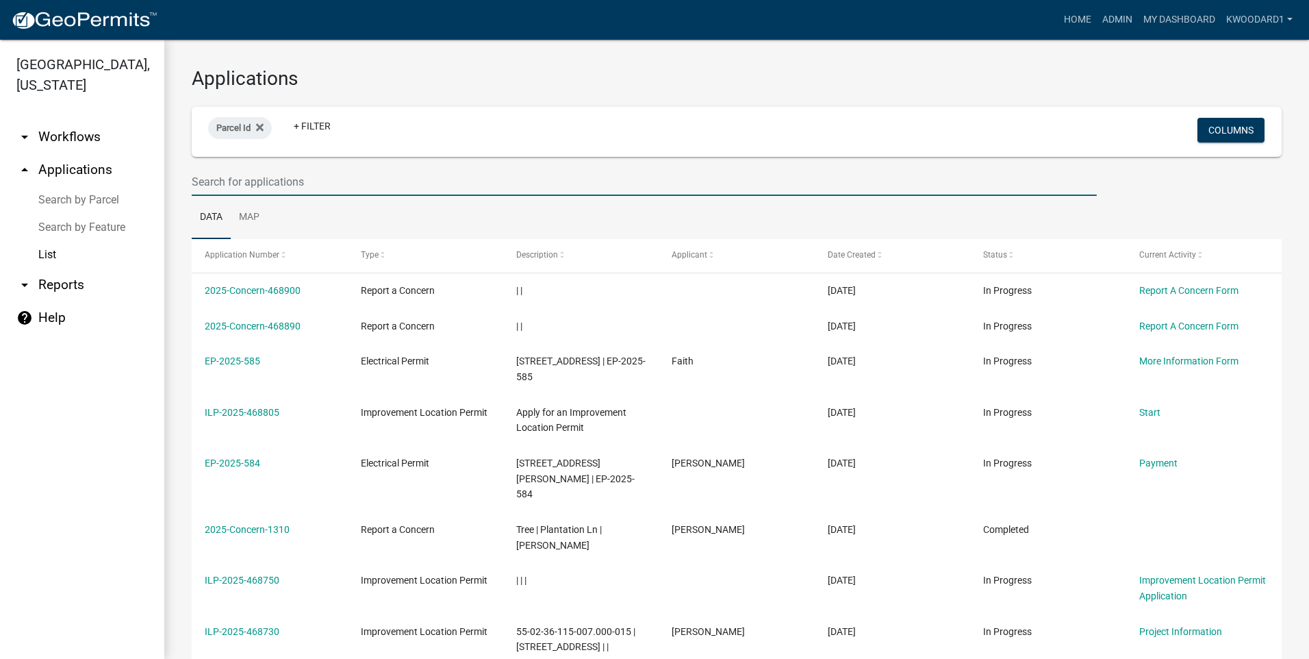
click at [260, 177] on input "text" at bounding box center [644, 182] width 905 height 28
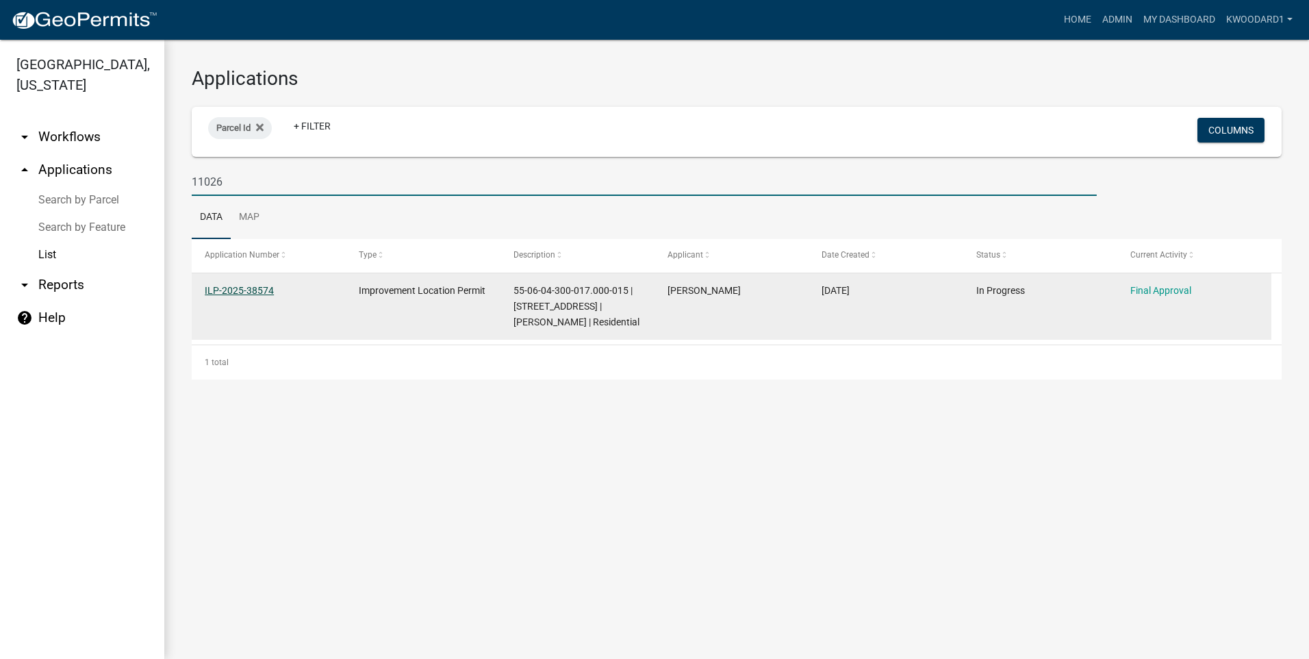
type input "11026"
click at [255, 286] on link "ILP-2025-38574" at bounding box center [239, 290] width 69 height 11
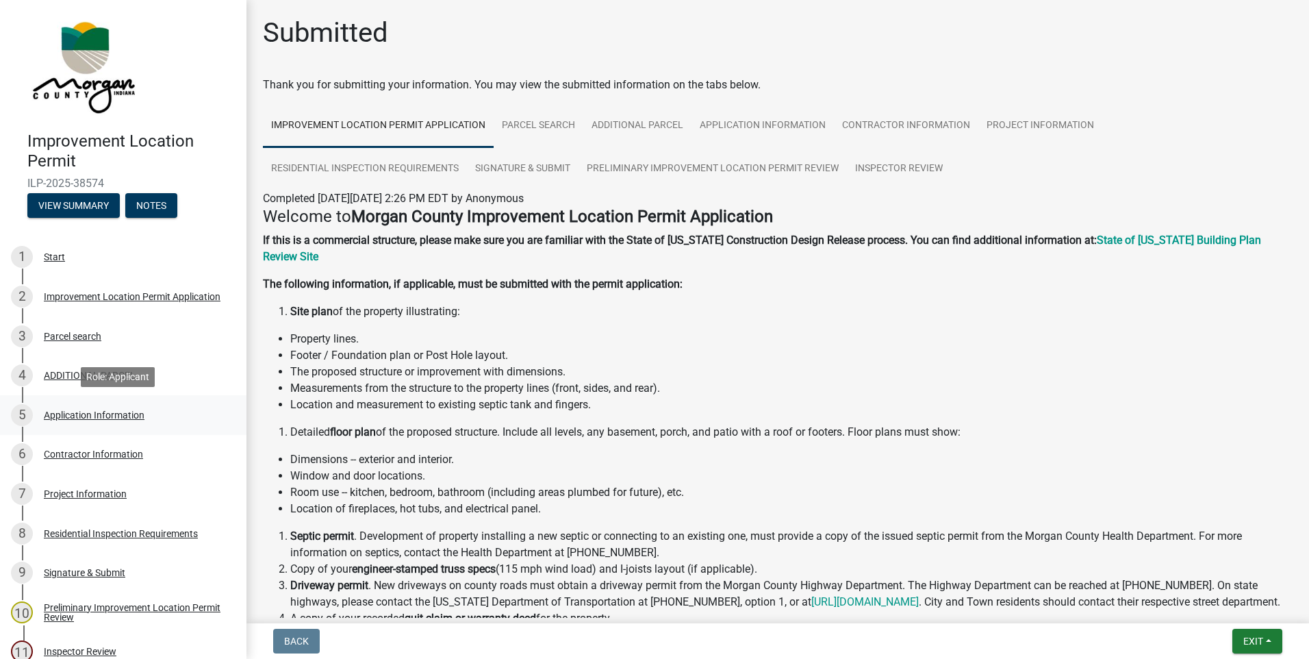
click at [81, 413] on div "Application Information" at bounding box center [94, 415] width 101 height 10
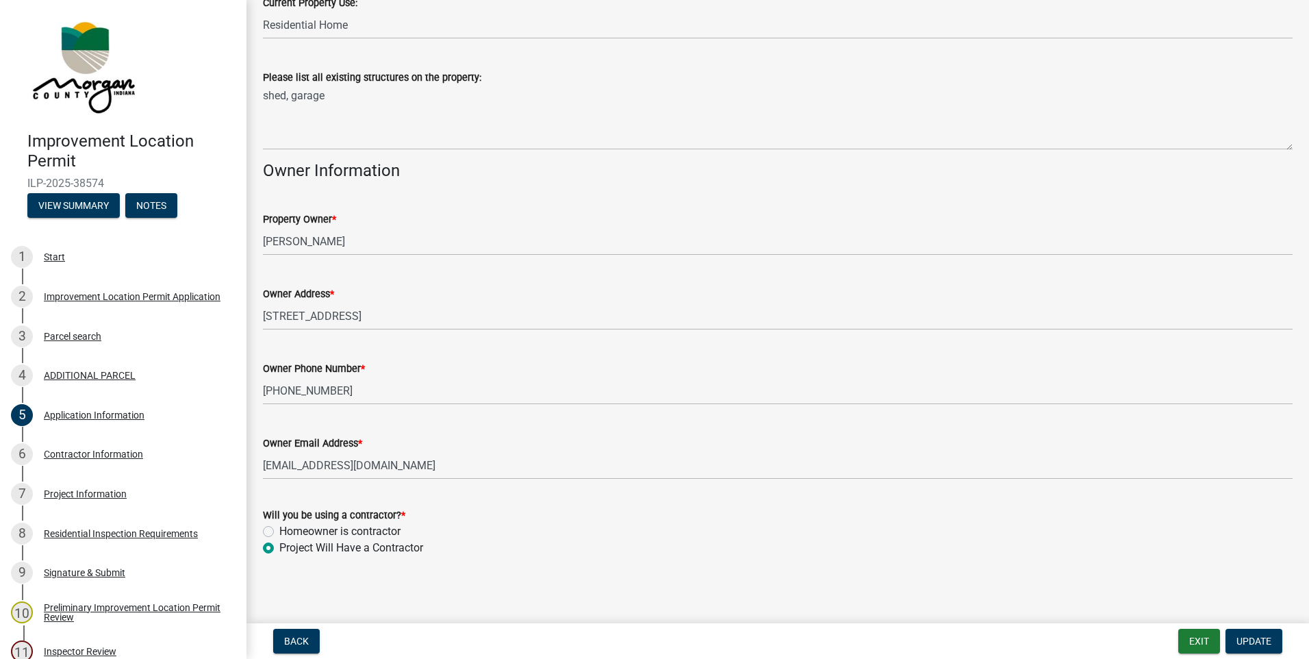
scroll to position [560, 0]
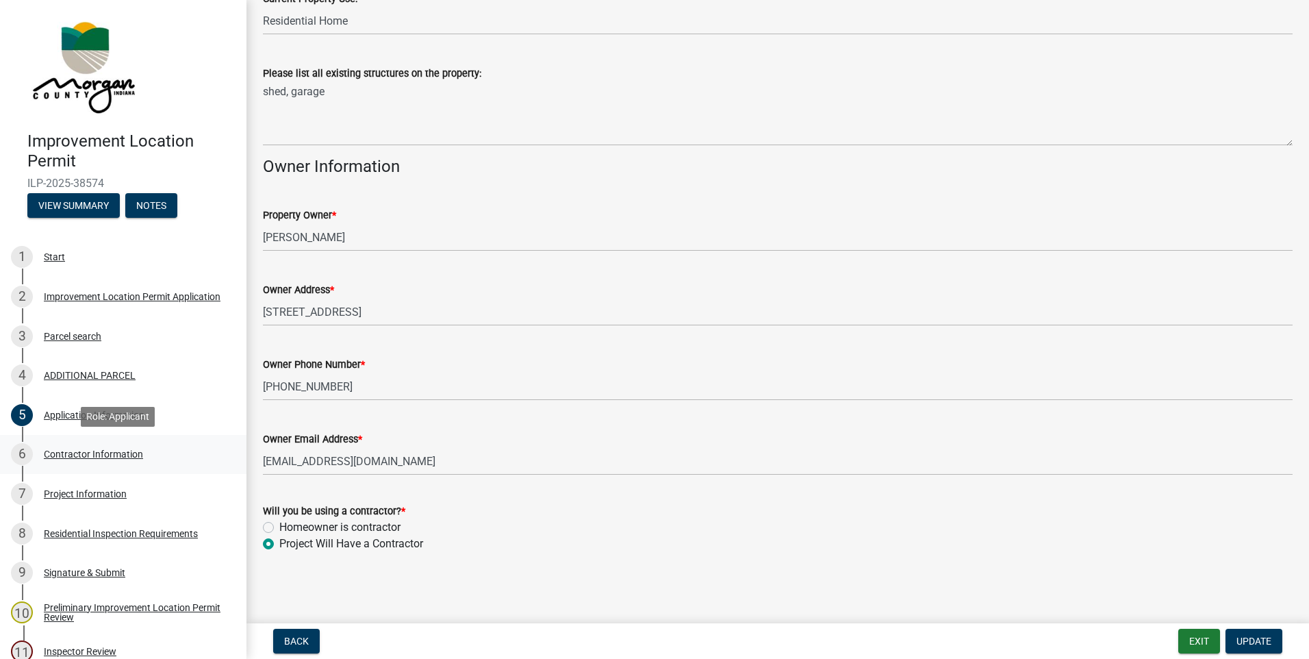
click at [63, 449] on div "Contractor Information" at bounding box center [93, 454] width 99 height 10
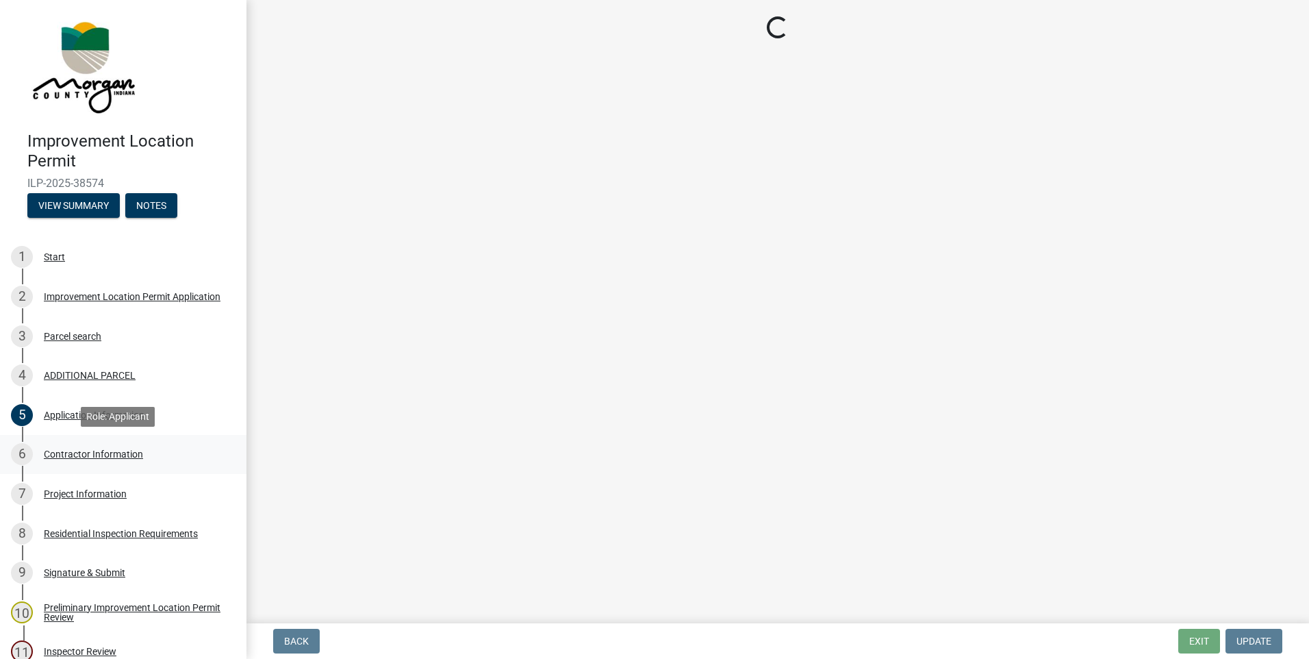
scroll to position [0, 0]
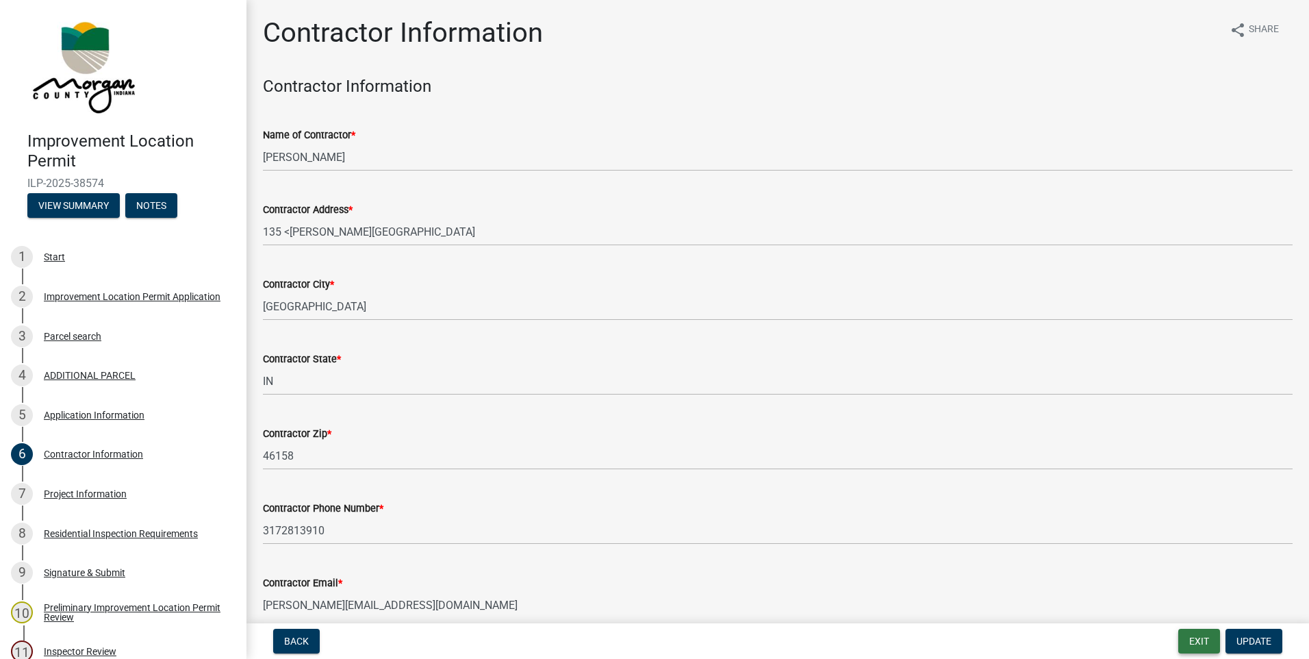
click at [1187, 645] on button "Exit" at bounding box center [1200, 641] width 42 height 25
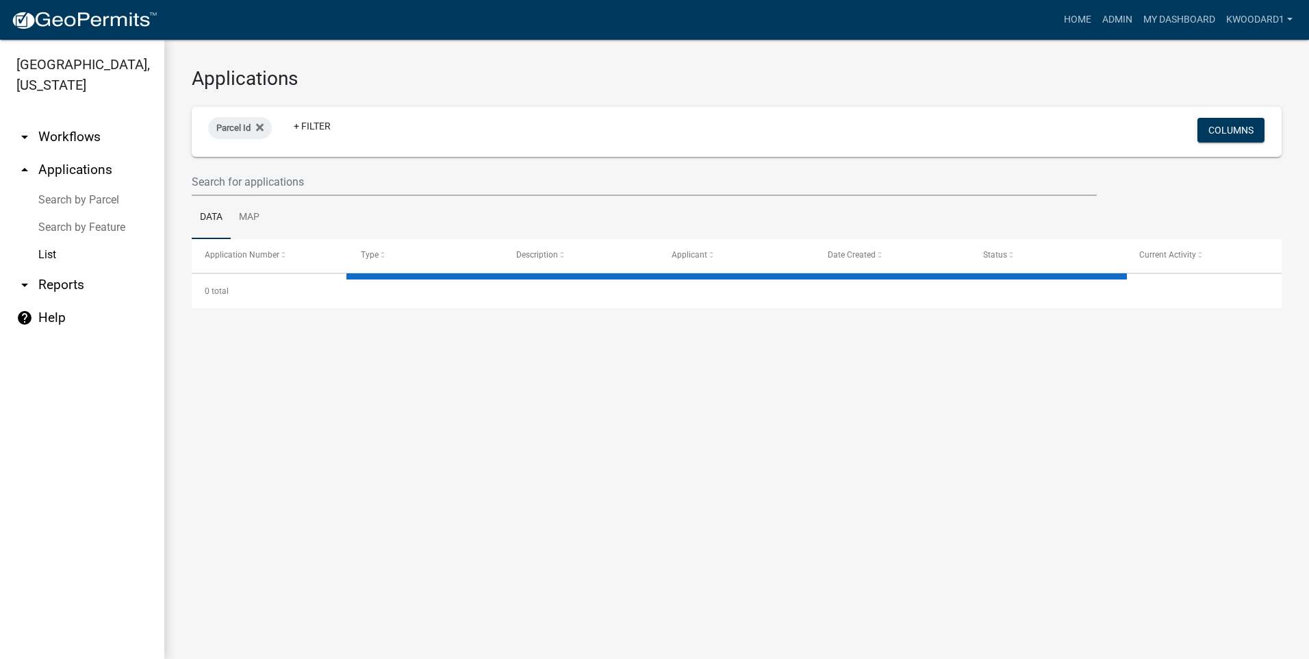
select select "3: 100"
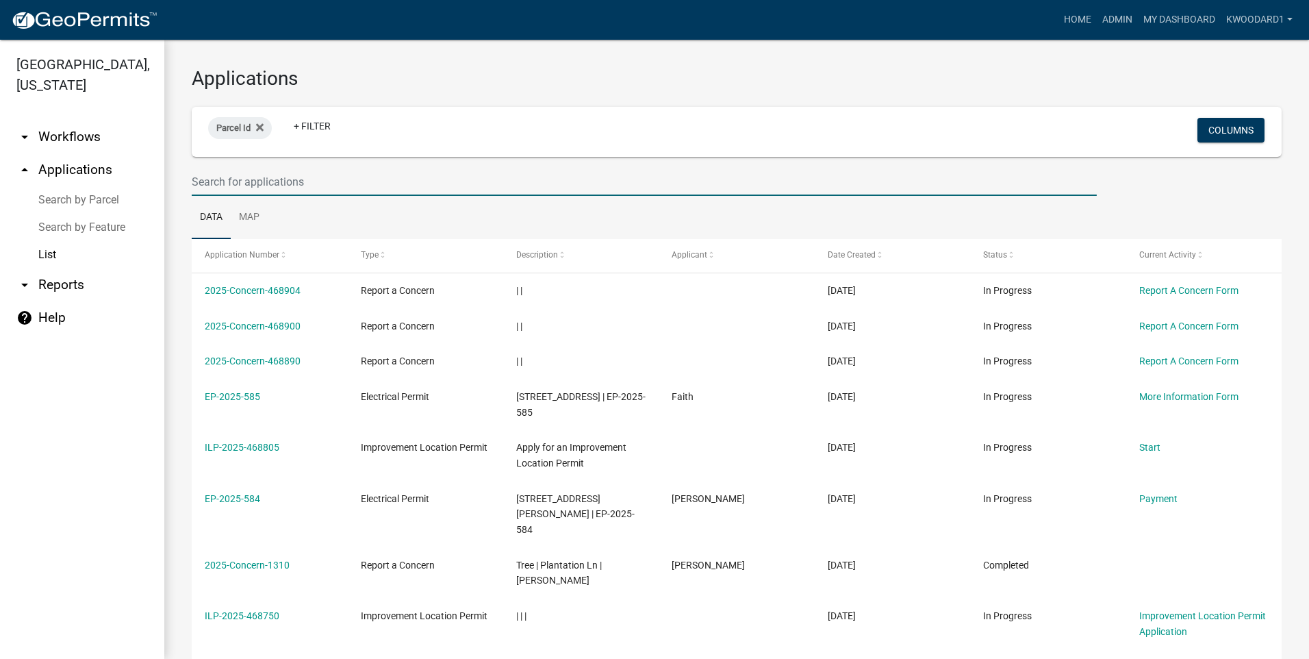
click at [237, 191] on input "text" at bounding box center [644, 182] width 905 height 28
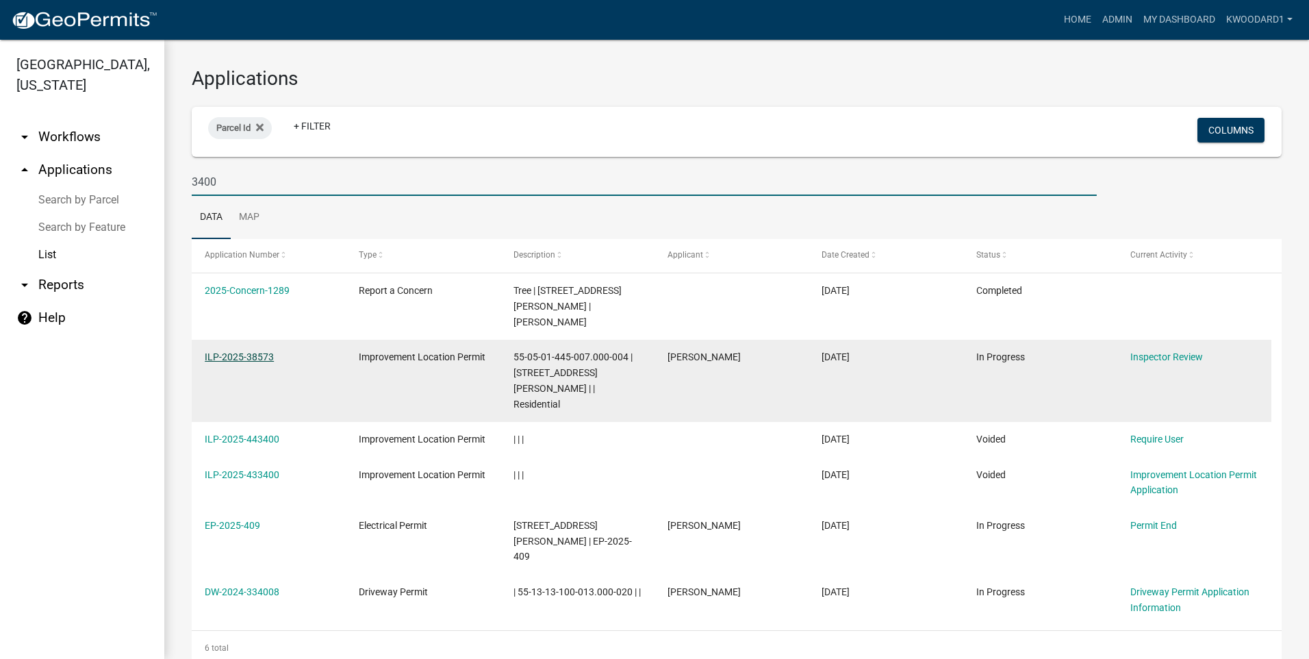
type input "3400"
click at [240, 351] on link "ILP-2025-38573" at bounding box center [239, 356] width 69 height 11
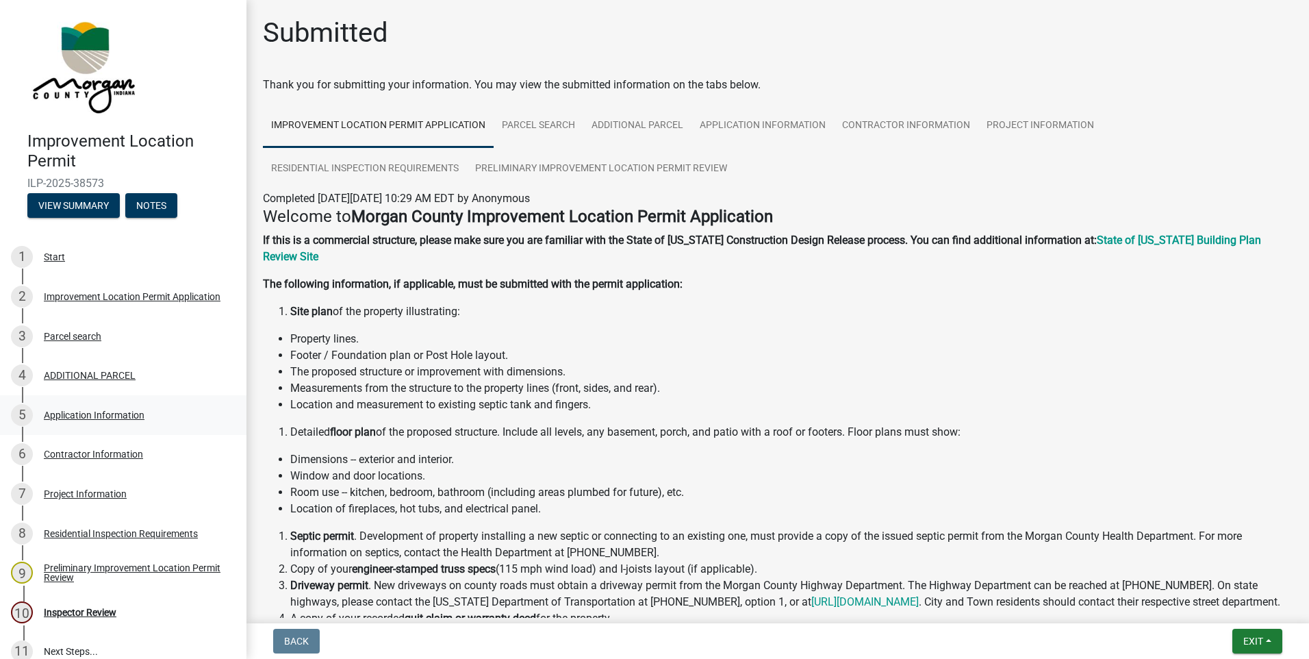
click at [101, 413] on div "Application Information" at bounding box center [94, 415] width 101 height 10
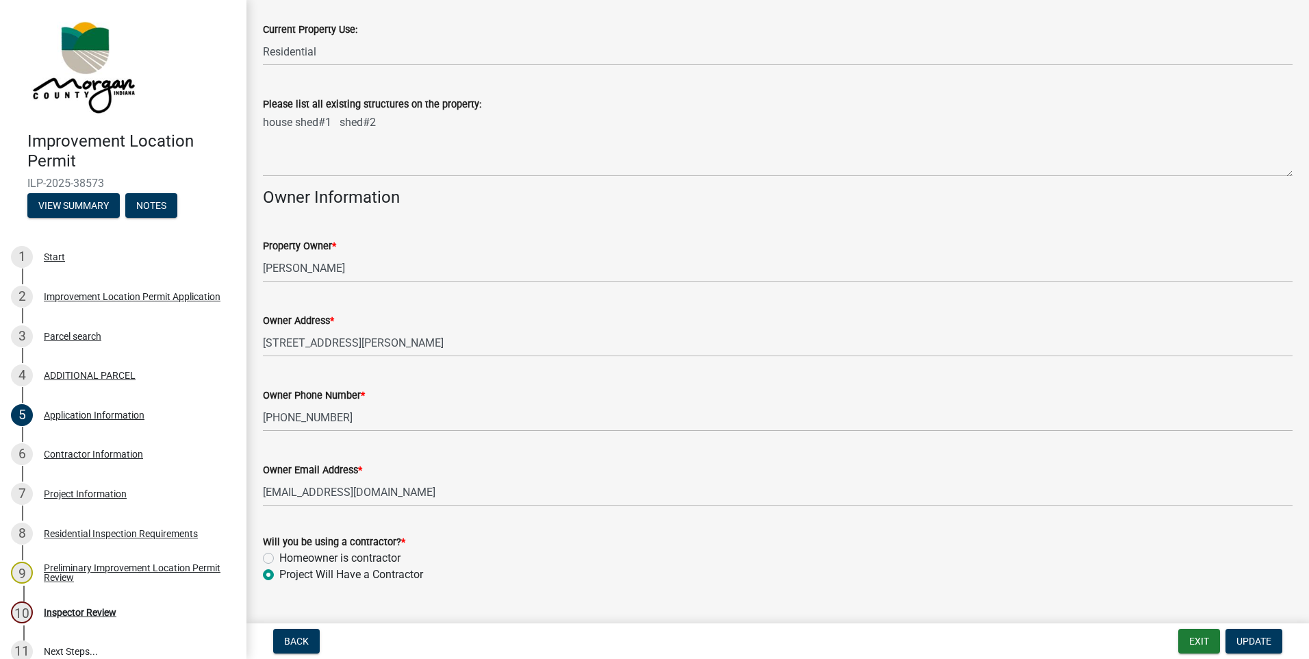
scroll to position [510, 0]
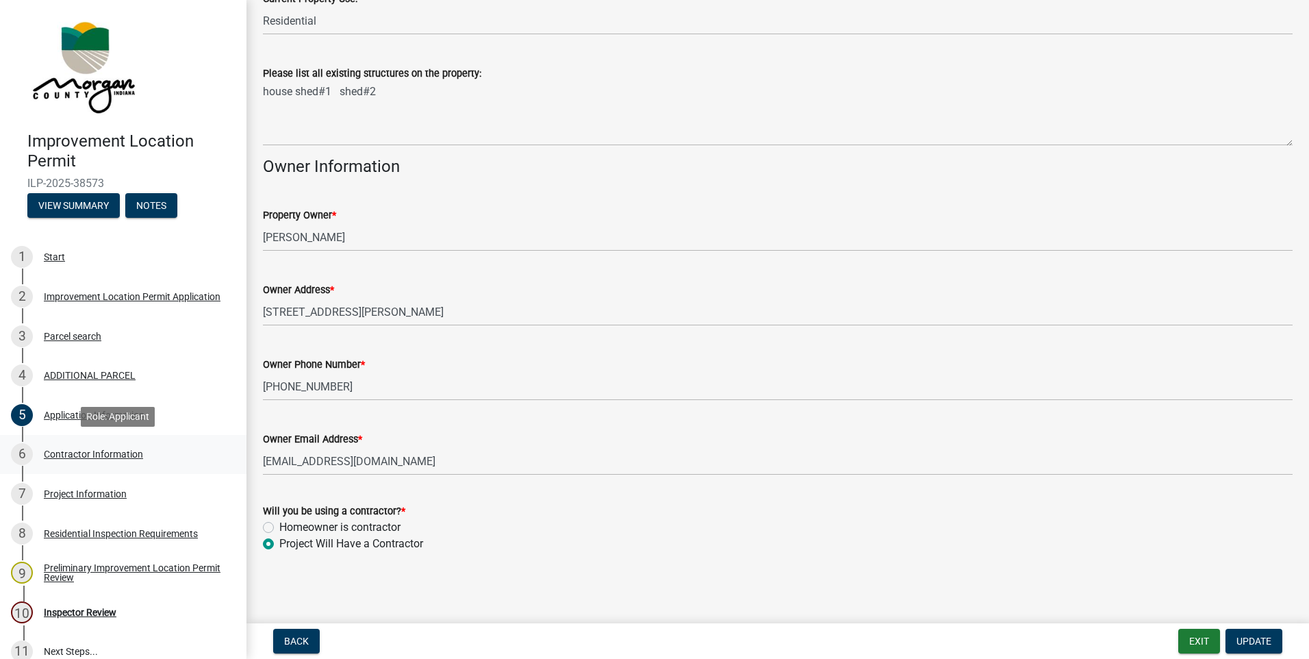
click at [98, 453] on div "Contractor Information" at bounding box center [93, 454] width 99 height 10
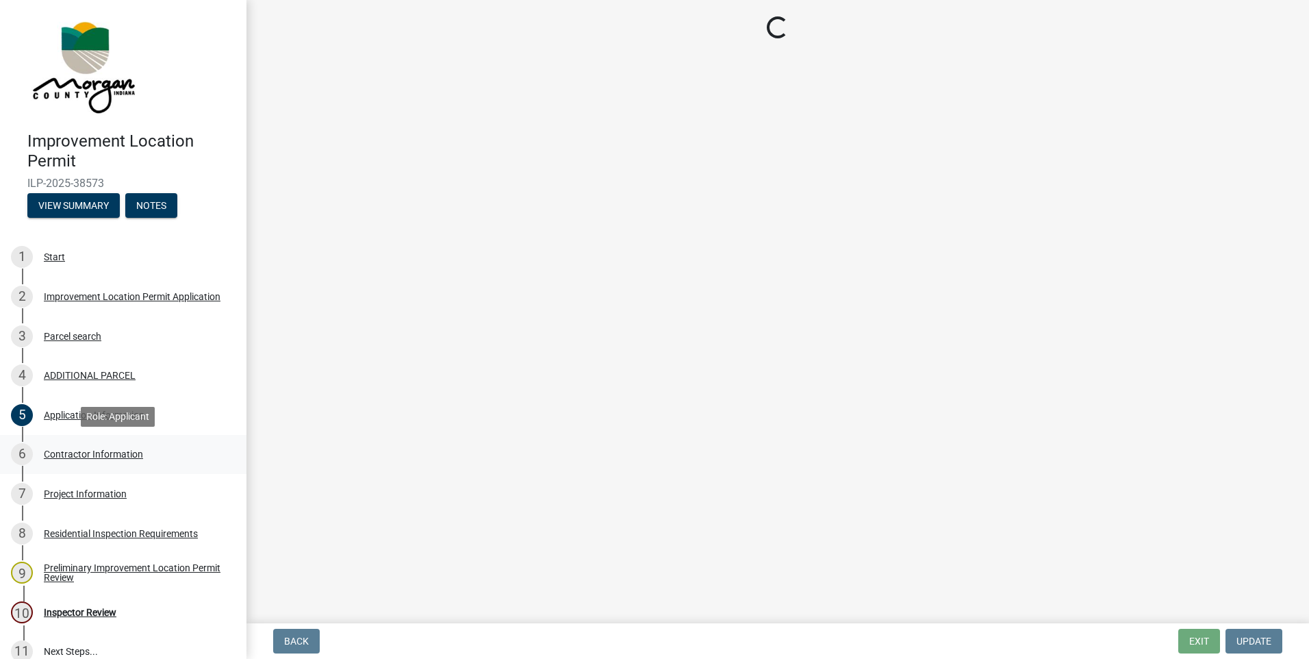
scroll to position [0, 0]
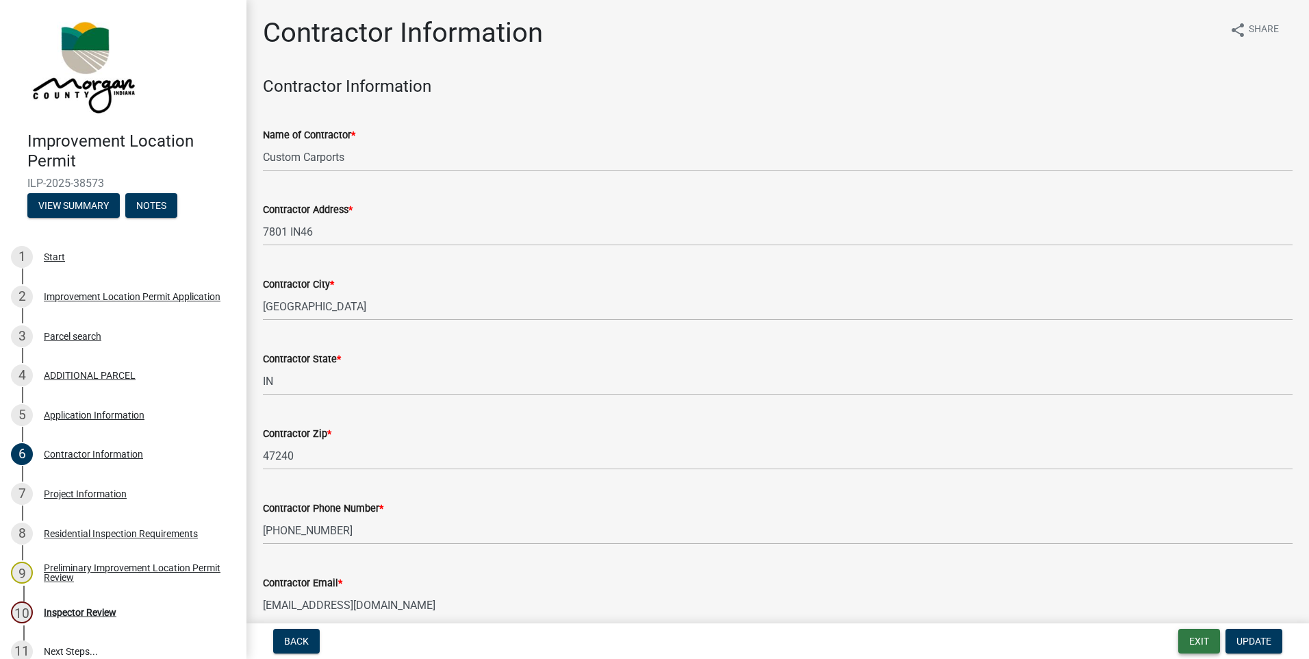
click at [1181, 639] on button "Exit" at bounding box center [1200, 641] width 42 height 25
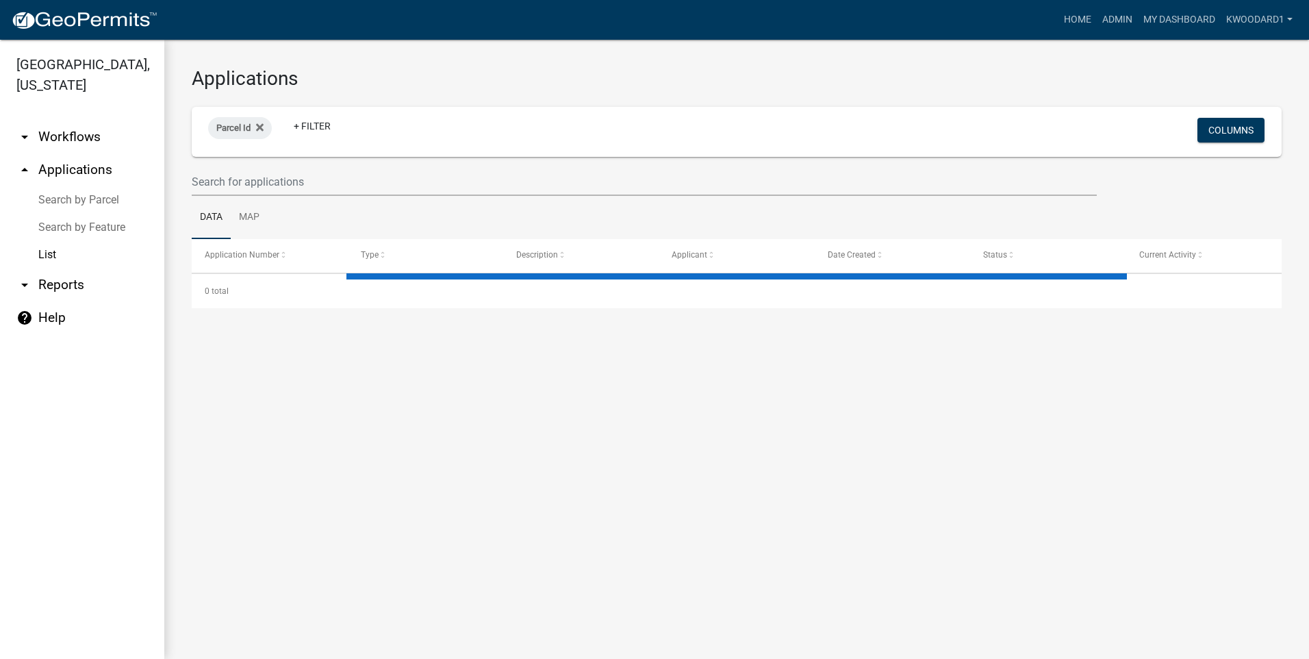
select select "3: 100"
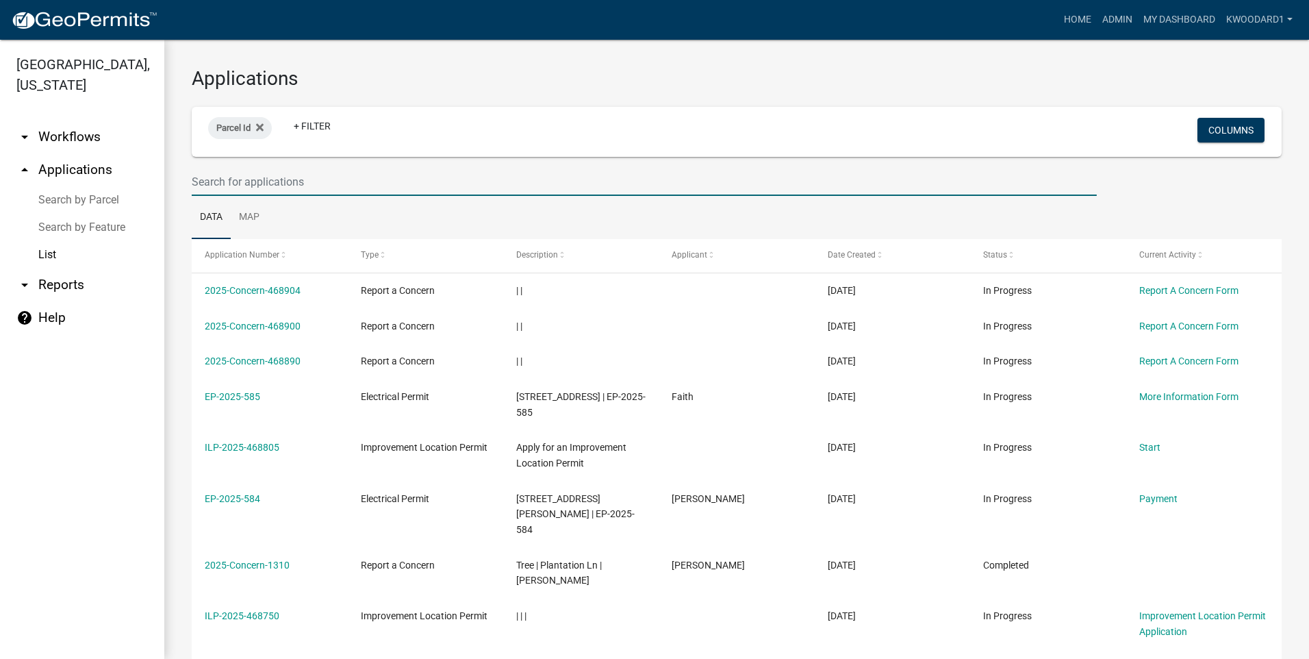
click at [229, 182] on input "text" at bounding box center [644, 182] width 905 height 28
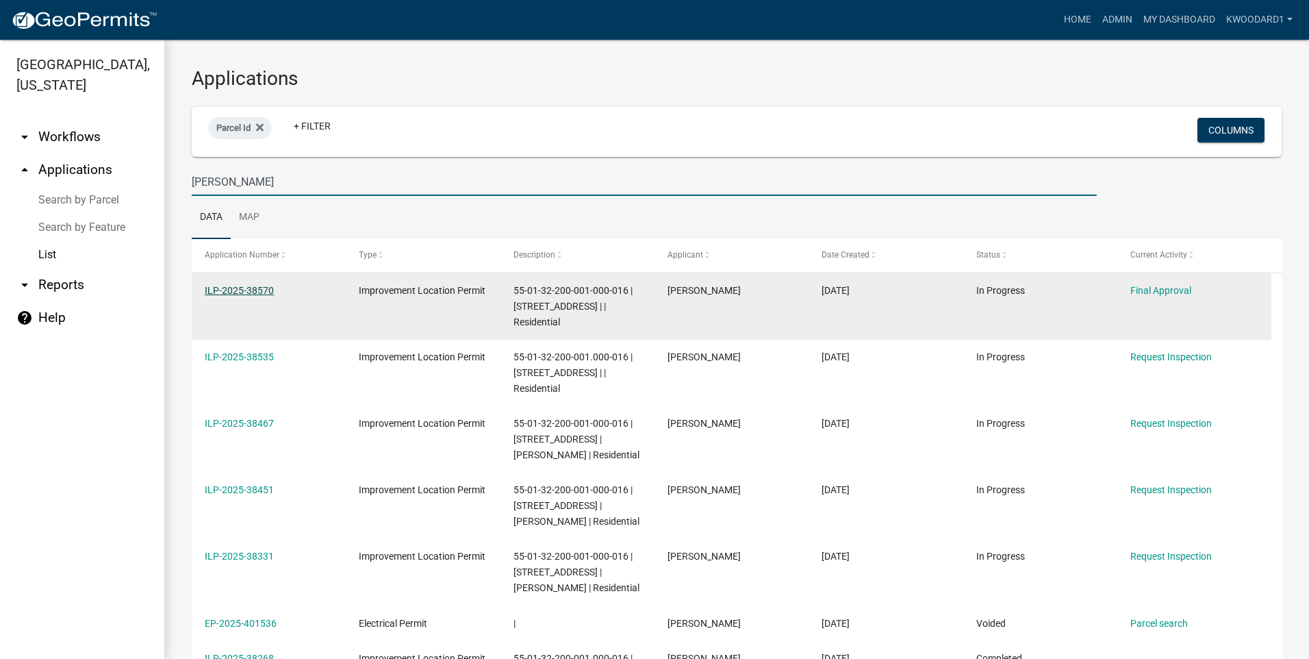
type input "[PERSON_NAME]"
click at [220, 288] on link "ILP-2025-38570" at bounding box center [239, 290] width 69 height 11
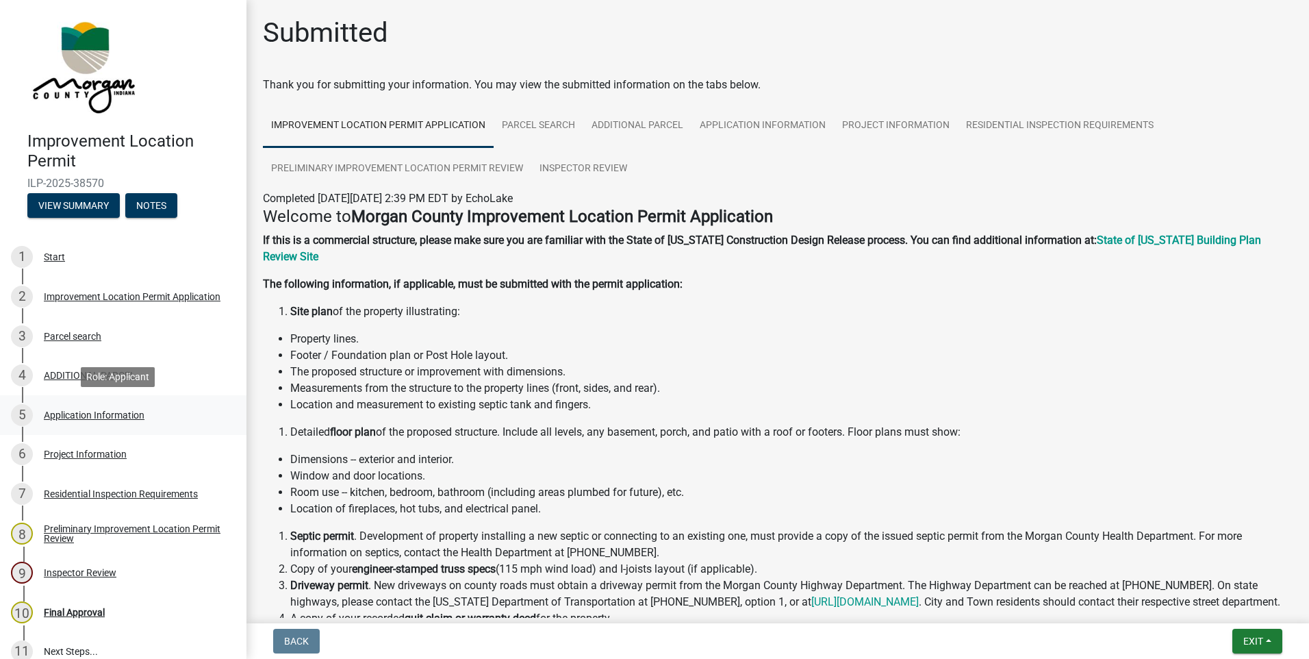
click at [104, 412] on div "Application Information" at bounding box center [94, 415] width 101 height 10
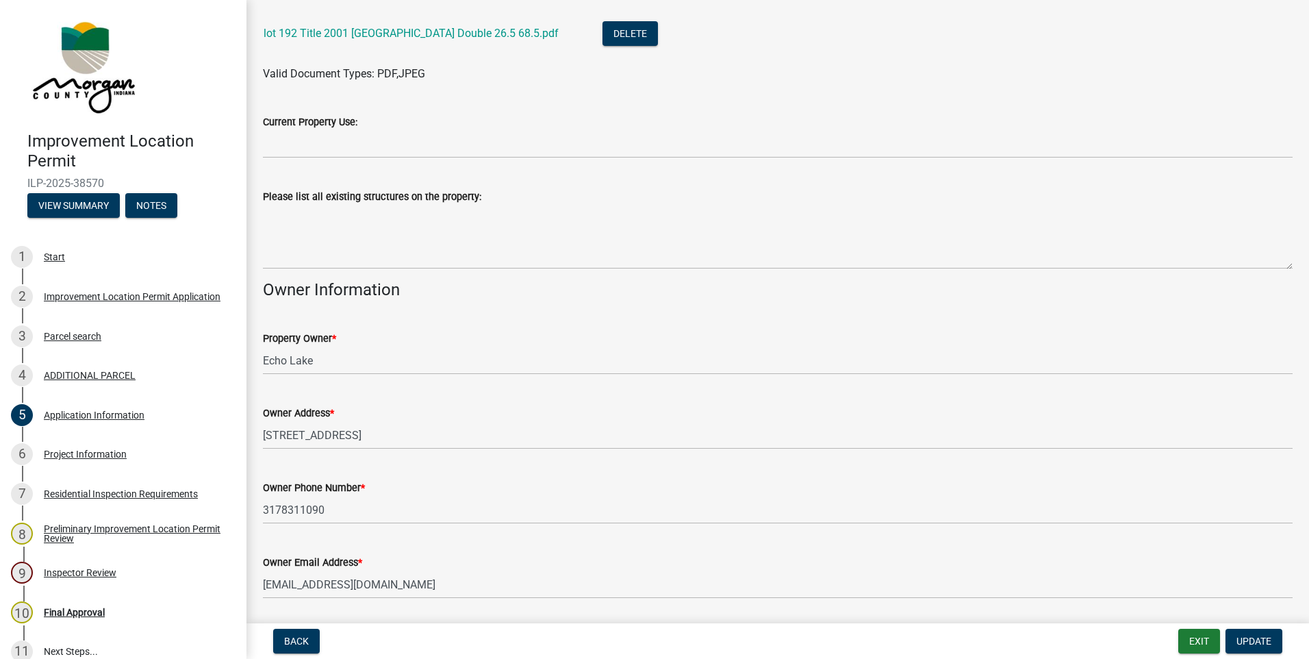
scroll to position [610, 0]
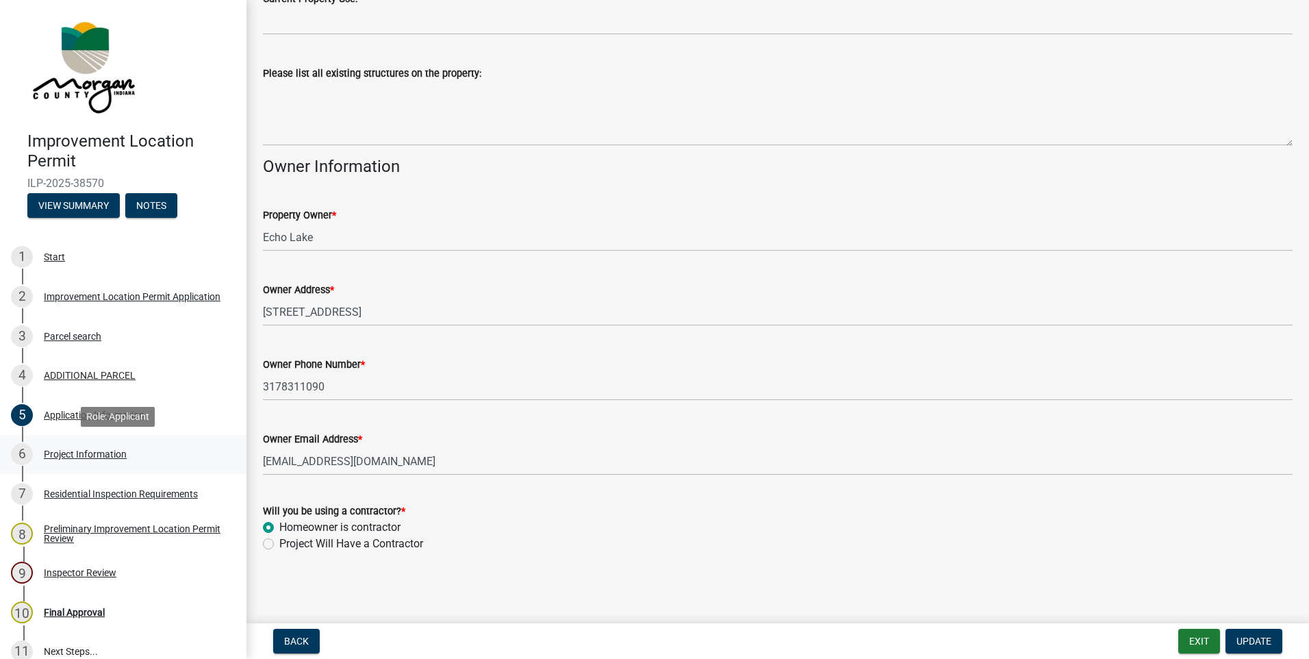
click at [110, 453] on div "Project Information" at bounding box center [85, 454] width 83 height 10
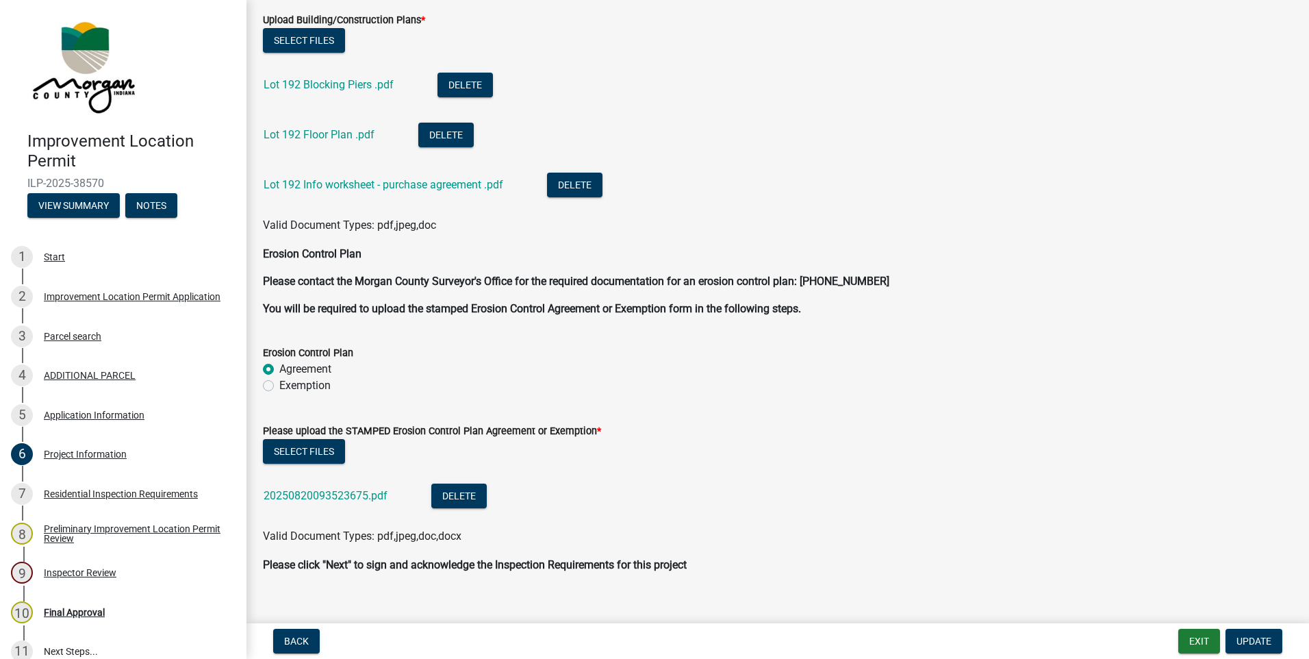
scroll to position [3166, 0]
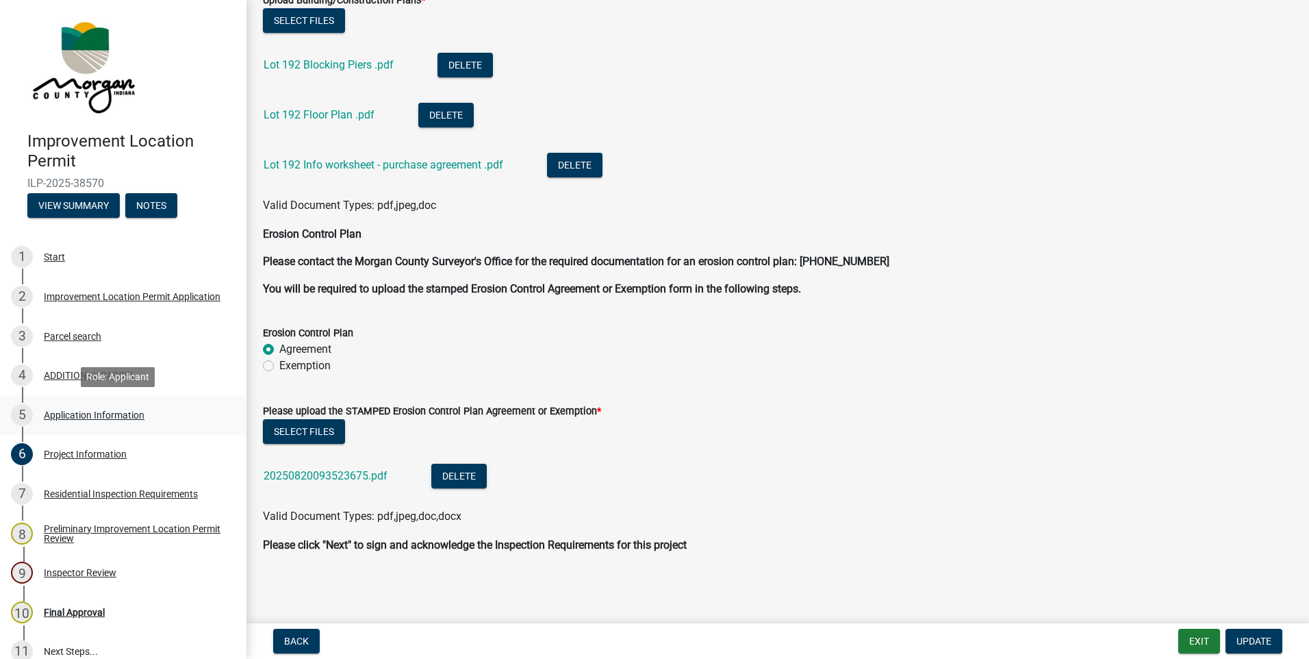
click at [86, 414] on div "Application Information" at bounding box center [94, 415] width 101 height 10
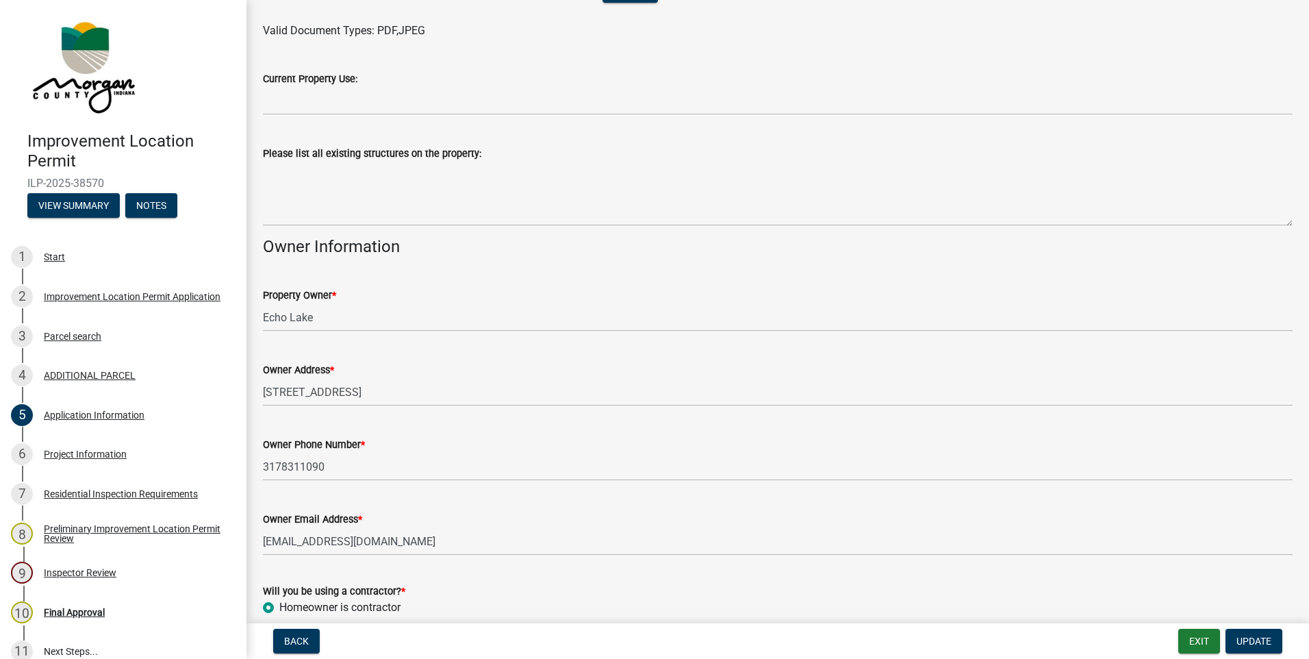
scroll to position [548, 0]
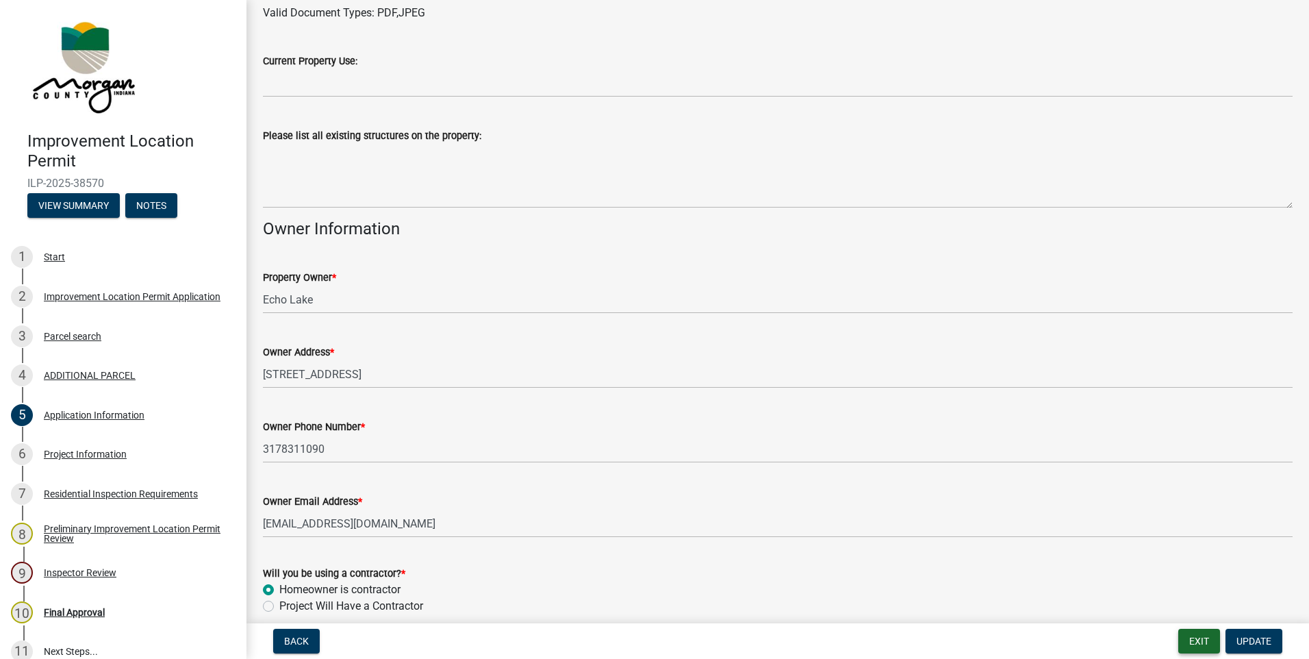
click at [1209, 644] on button "Exit" at bounding box center [1200, 641] width 42 height 25
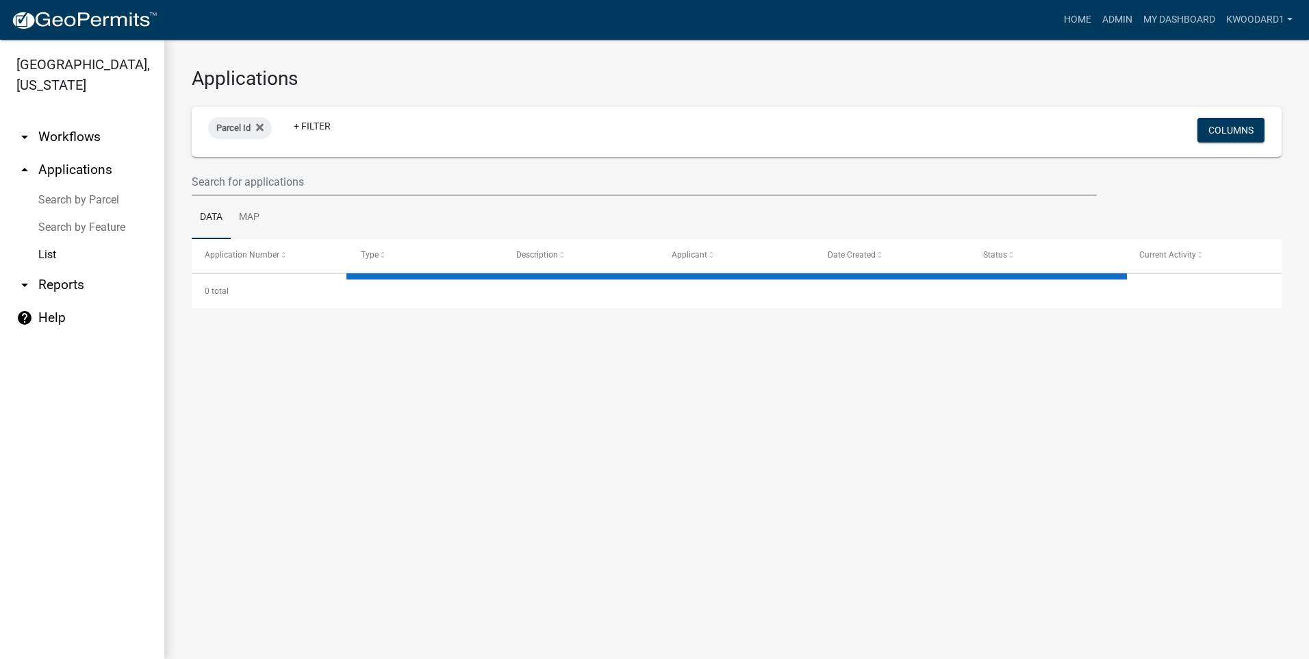
select select "3: 100"
